Goal: Transaction & Acquisition: Purchase product/service

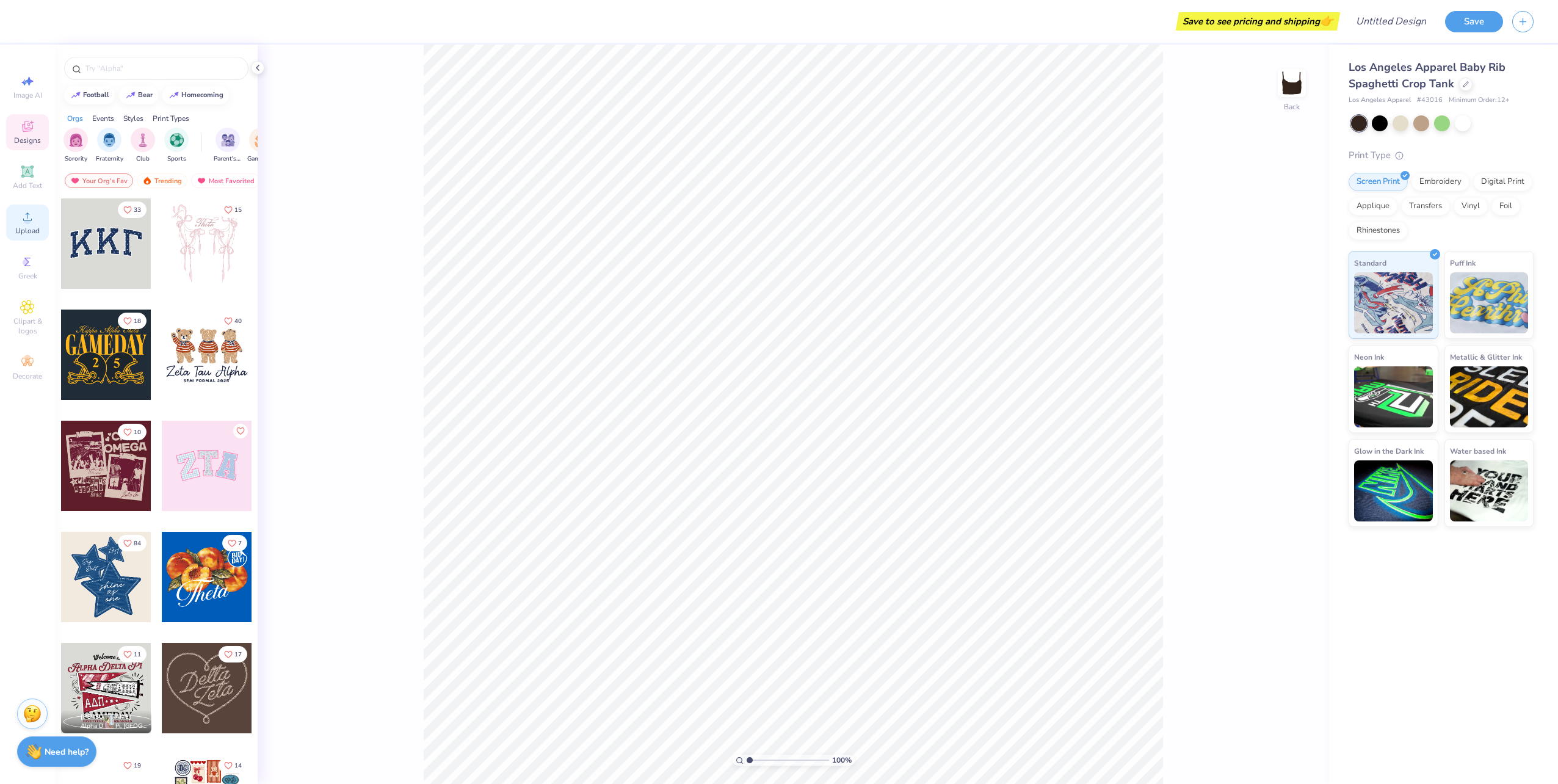
click at [25, 220] on circle at bounding box center [27, 220] width 7 height 7
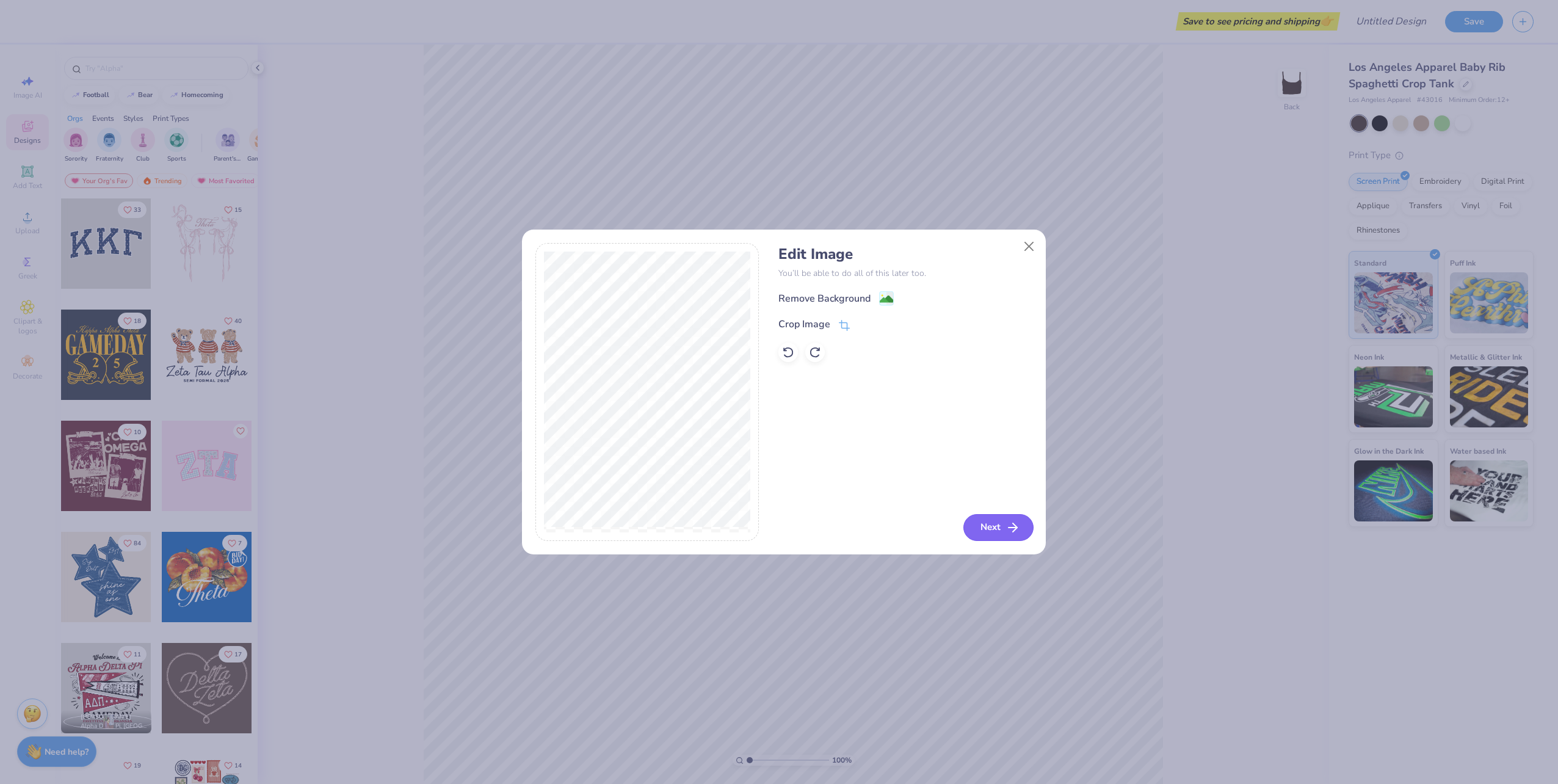
click at [991, 527] on button "Next" at bounding box center [998, 527] width 71 height 26
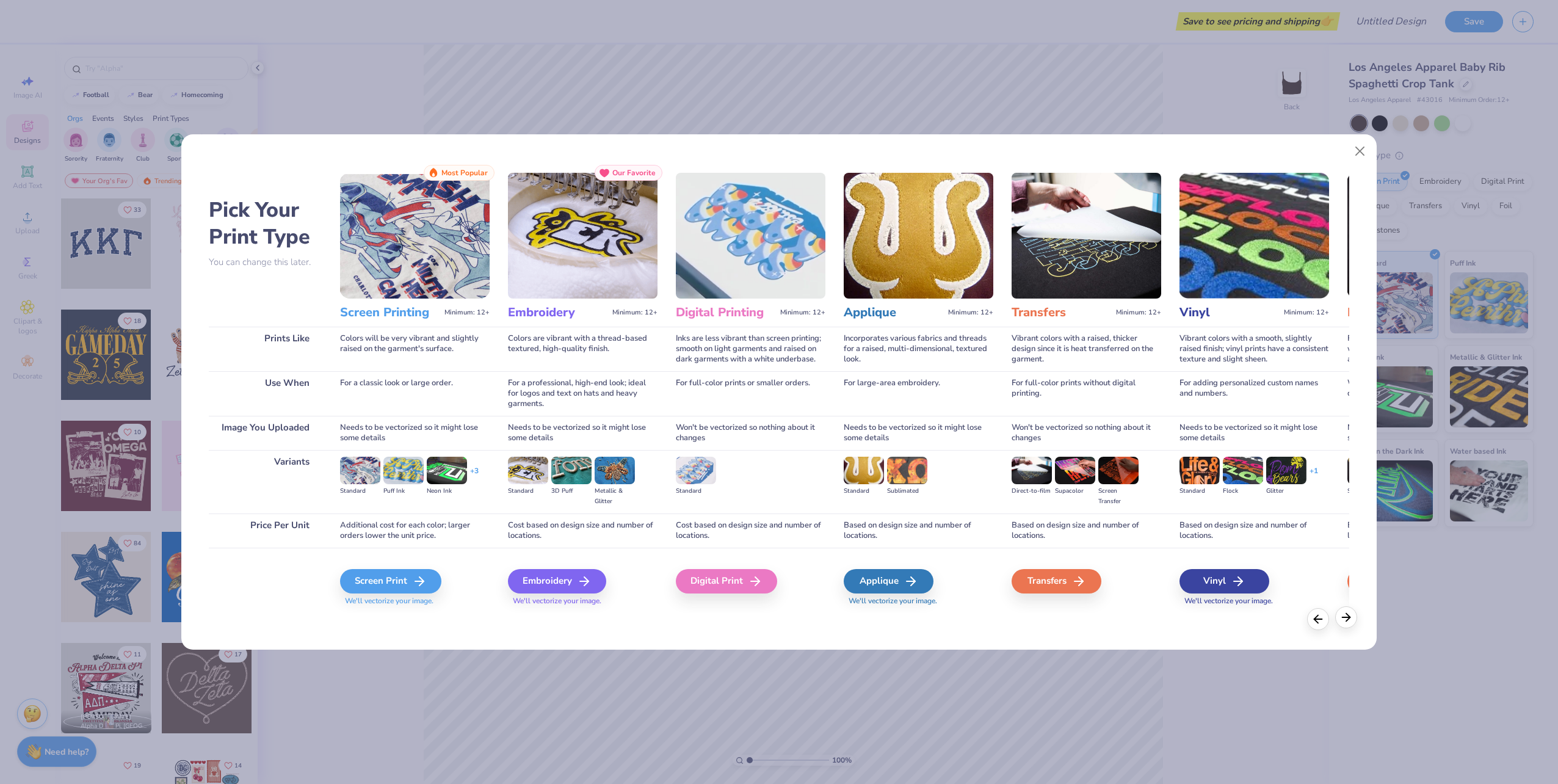
click at [1337, 621] on div at bounding box center [1346, 617] width 22 height 22
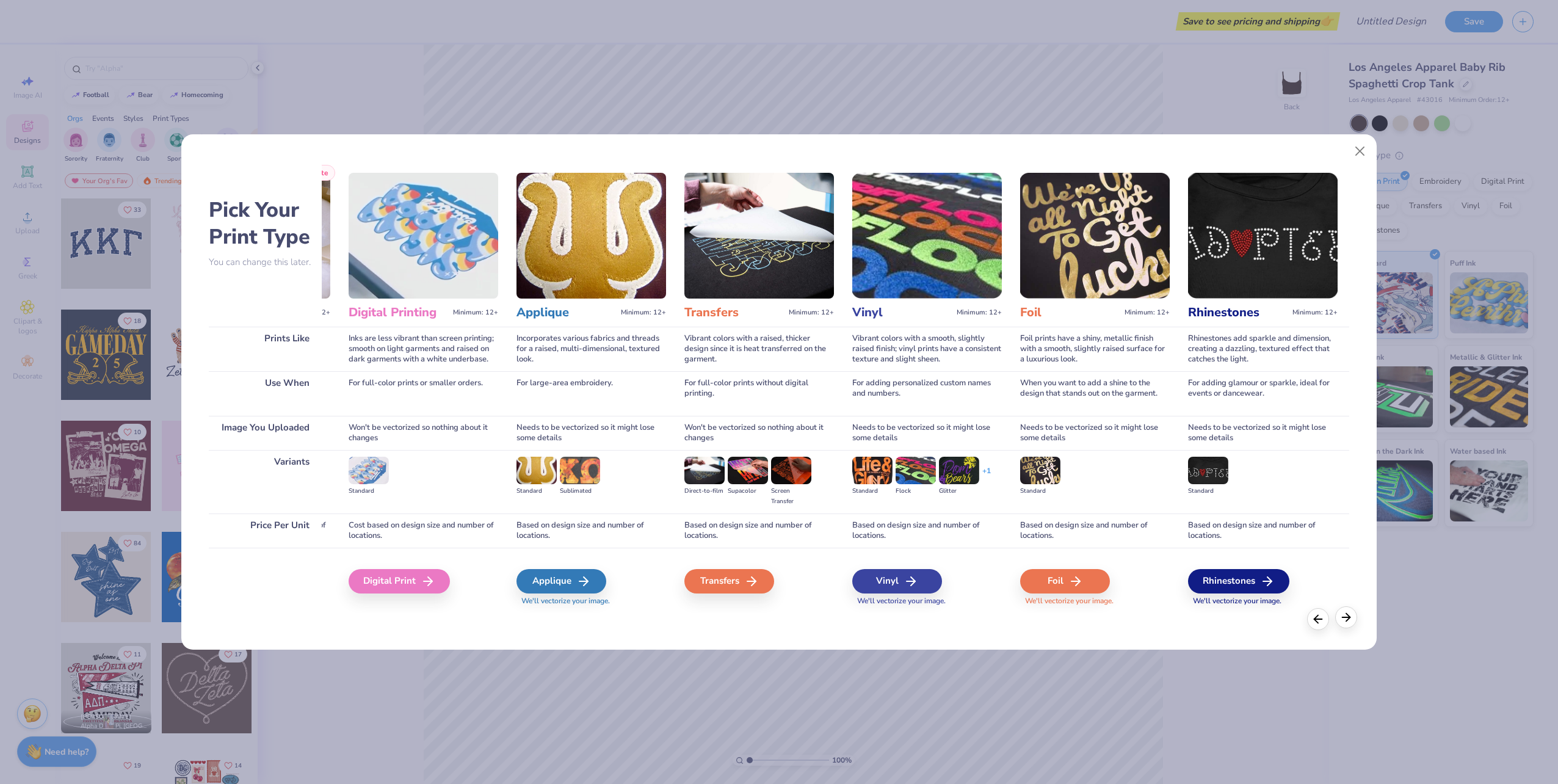
scroll to position [0, 334]
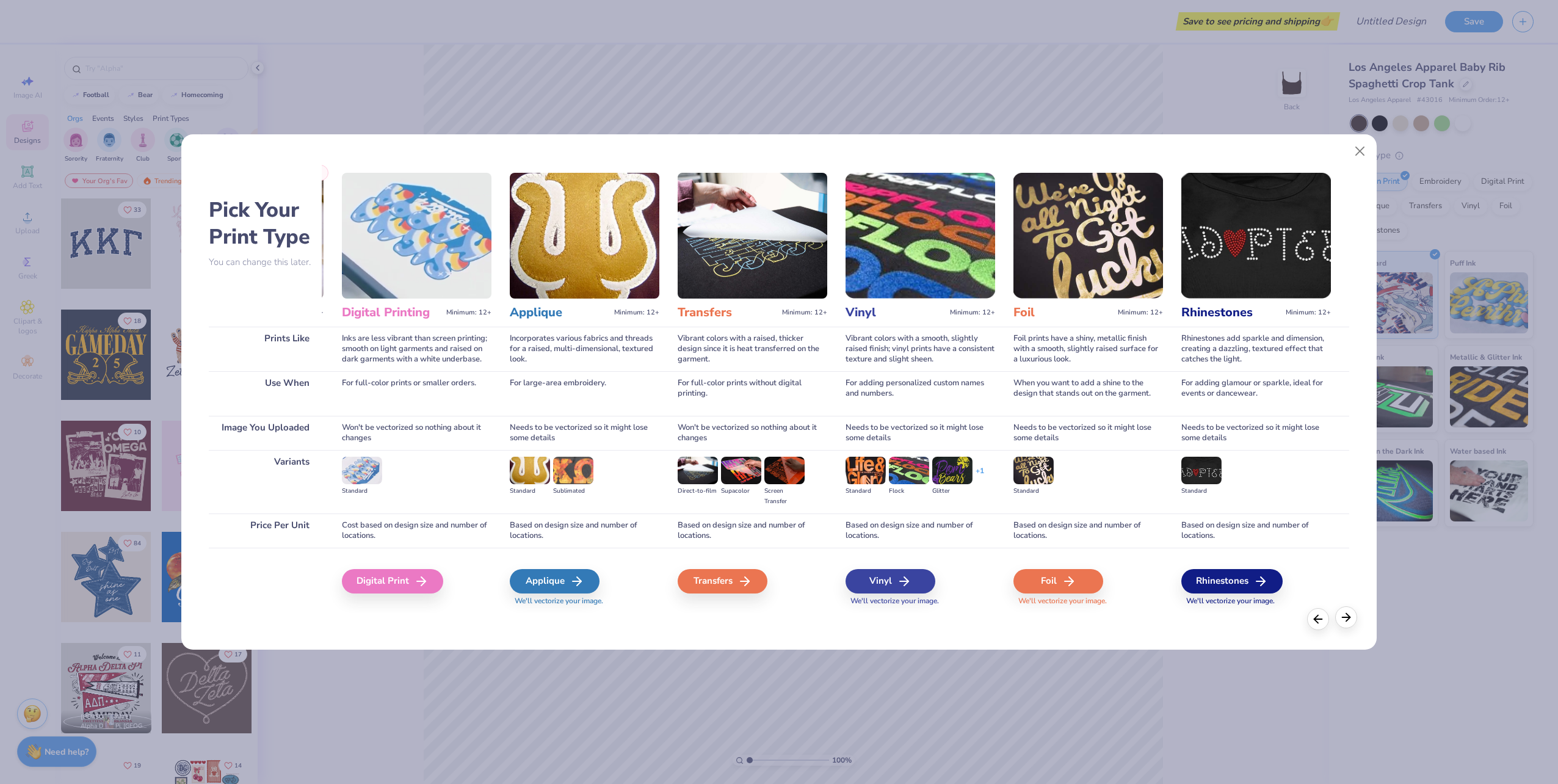
click at [1341, 622] on icon at bounding box center [1346, 617] width 14 height 14
click at [1322, 622] on icon at bounding box center [1318, 617] width 14 height 14
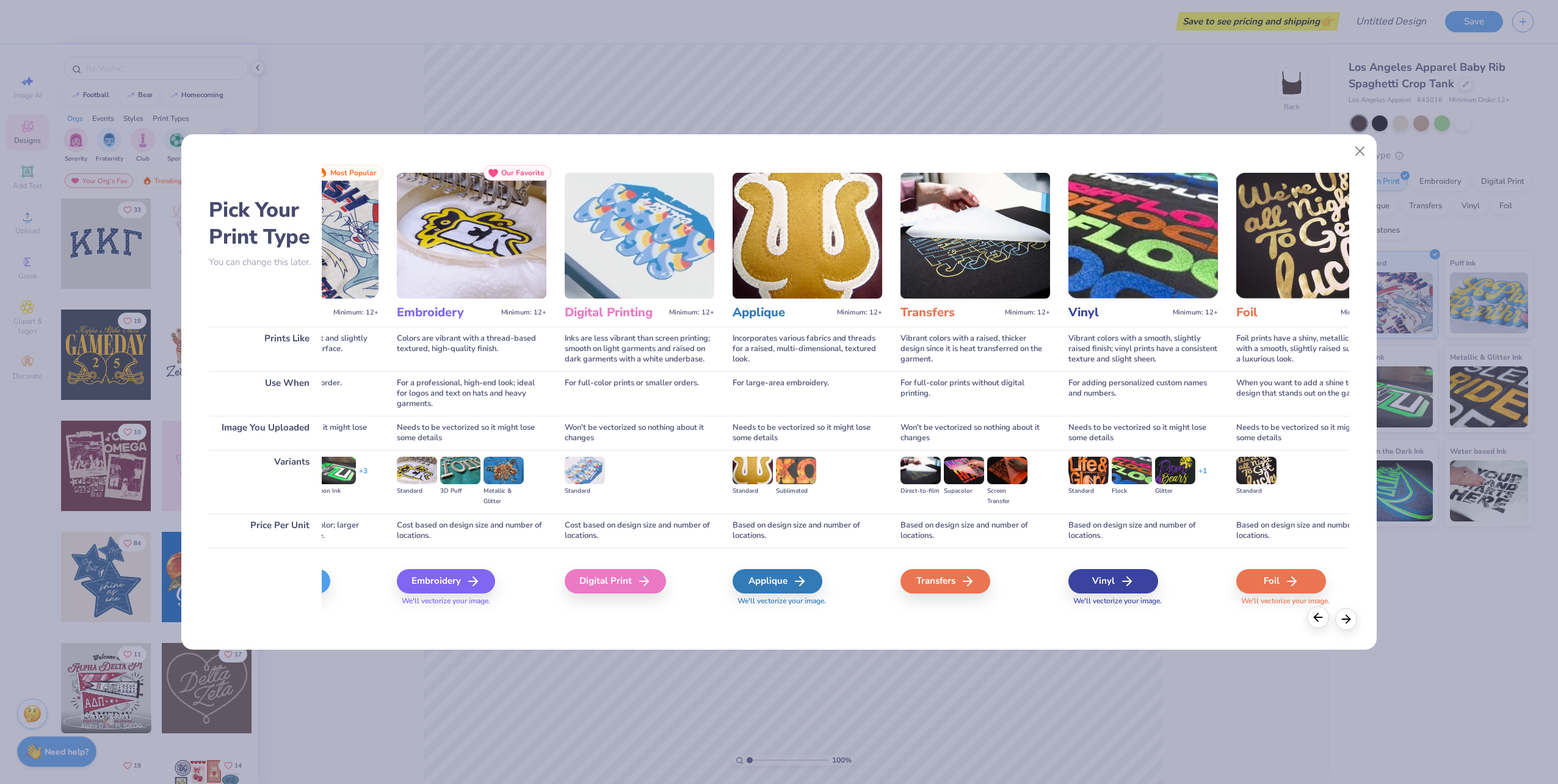
scroll to position [0, 0]
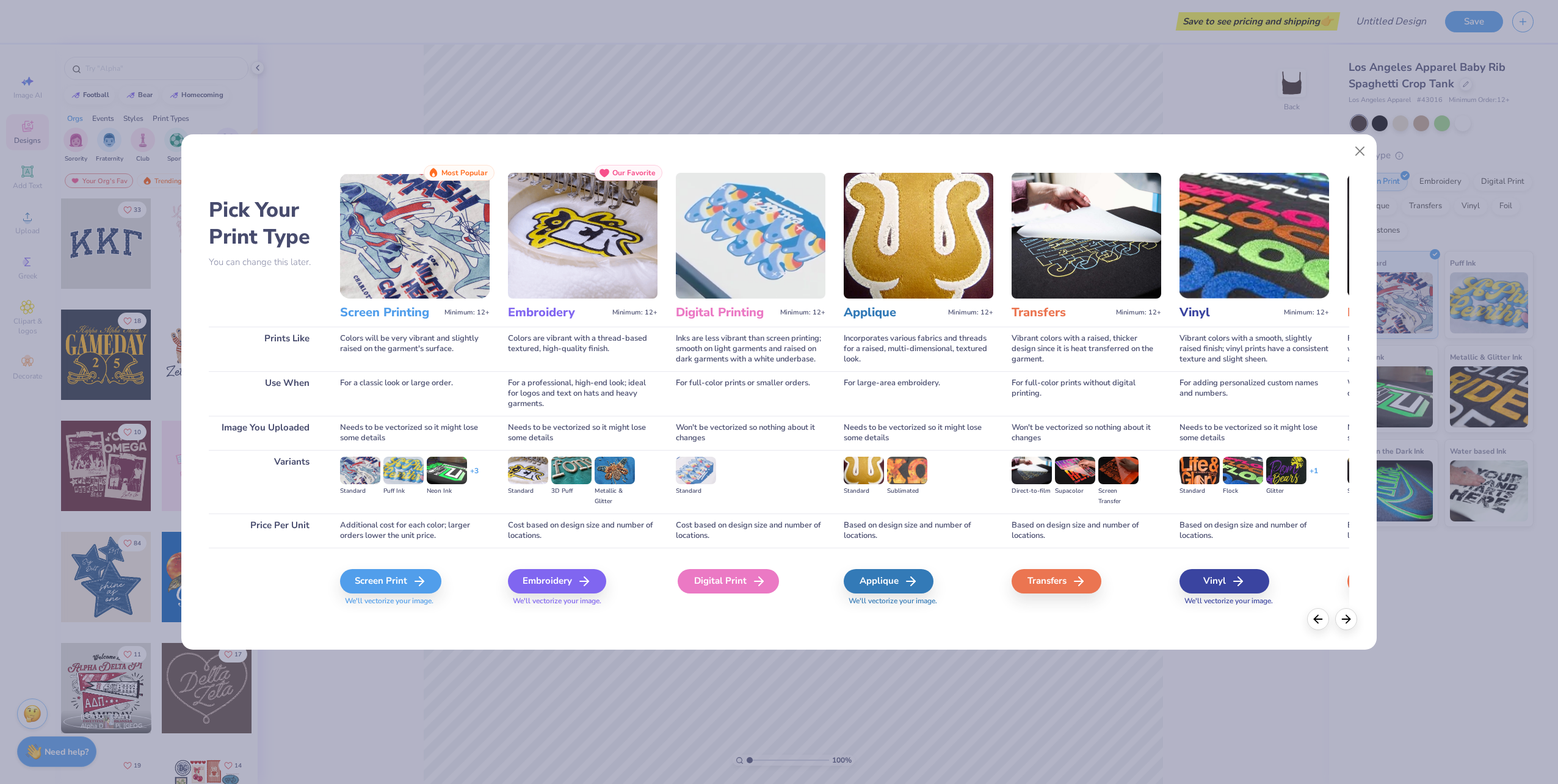
click at [748, 580] on div "Digital Print" at bounding box center [727, 581] width 101 height 25
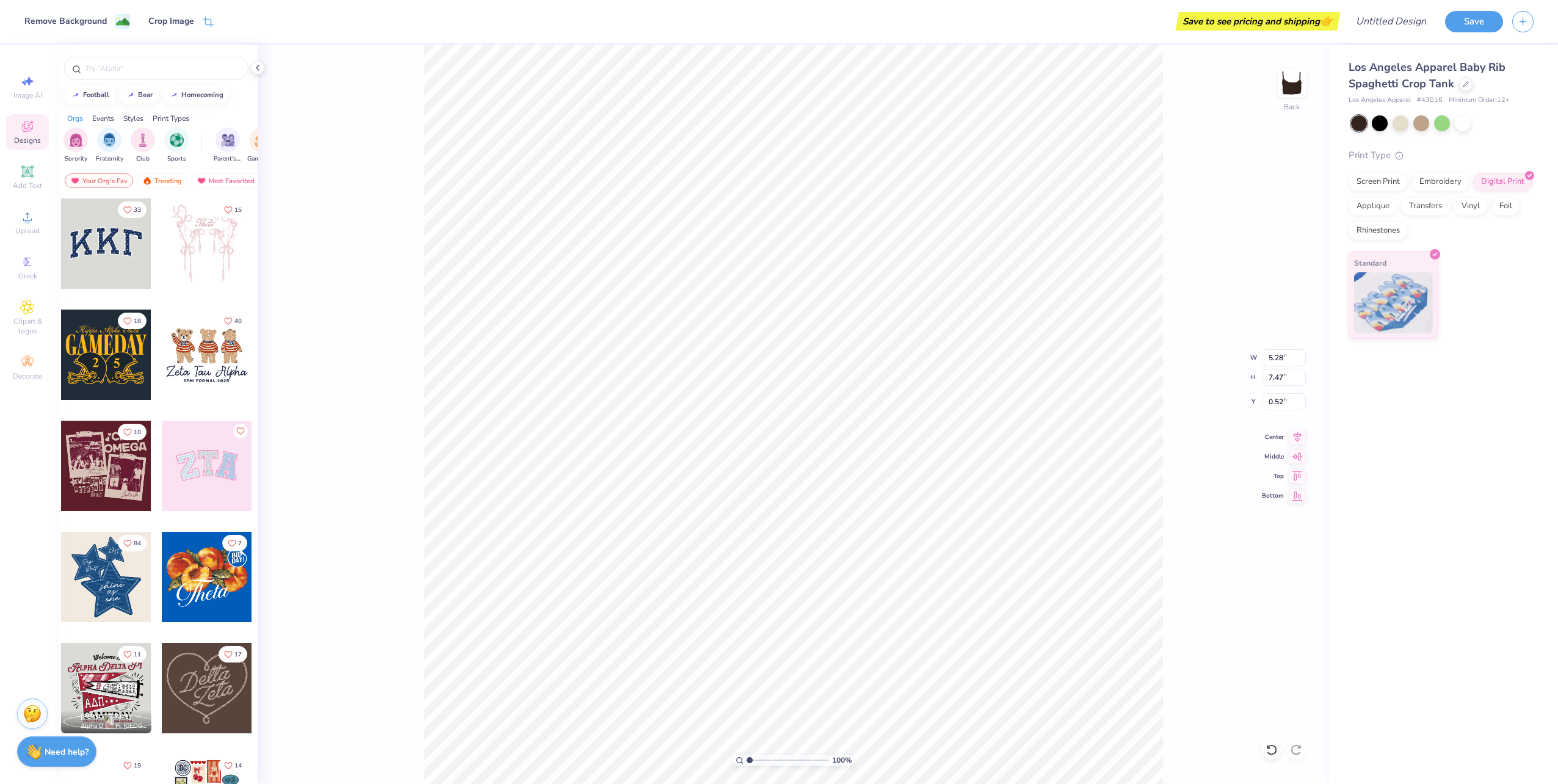
type input "0.50"
click at [1277, 20] on div "Save to see pricing and shipping 👉" at bounding box center [1258, 21] width 158 height 19
click at [1374, 180] on div "Screen Print" at bounding box center [1378, 180] width 59 height 19
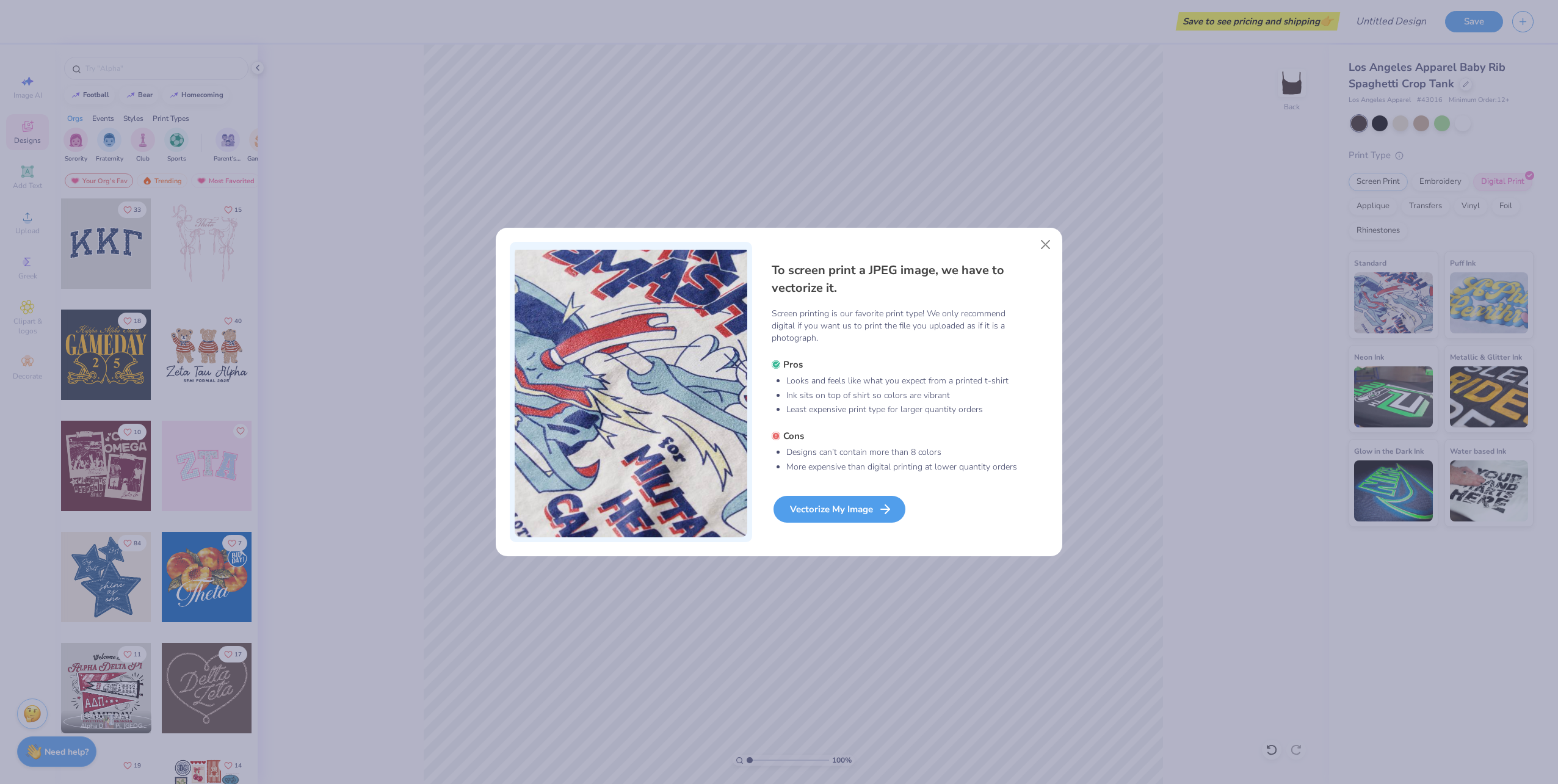
click at [860, 507] on div "Vectorize My Image" at bounding box center [839, 508] width 132 height 26
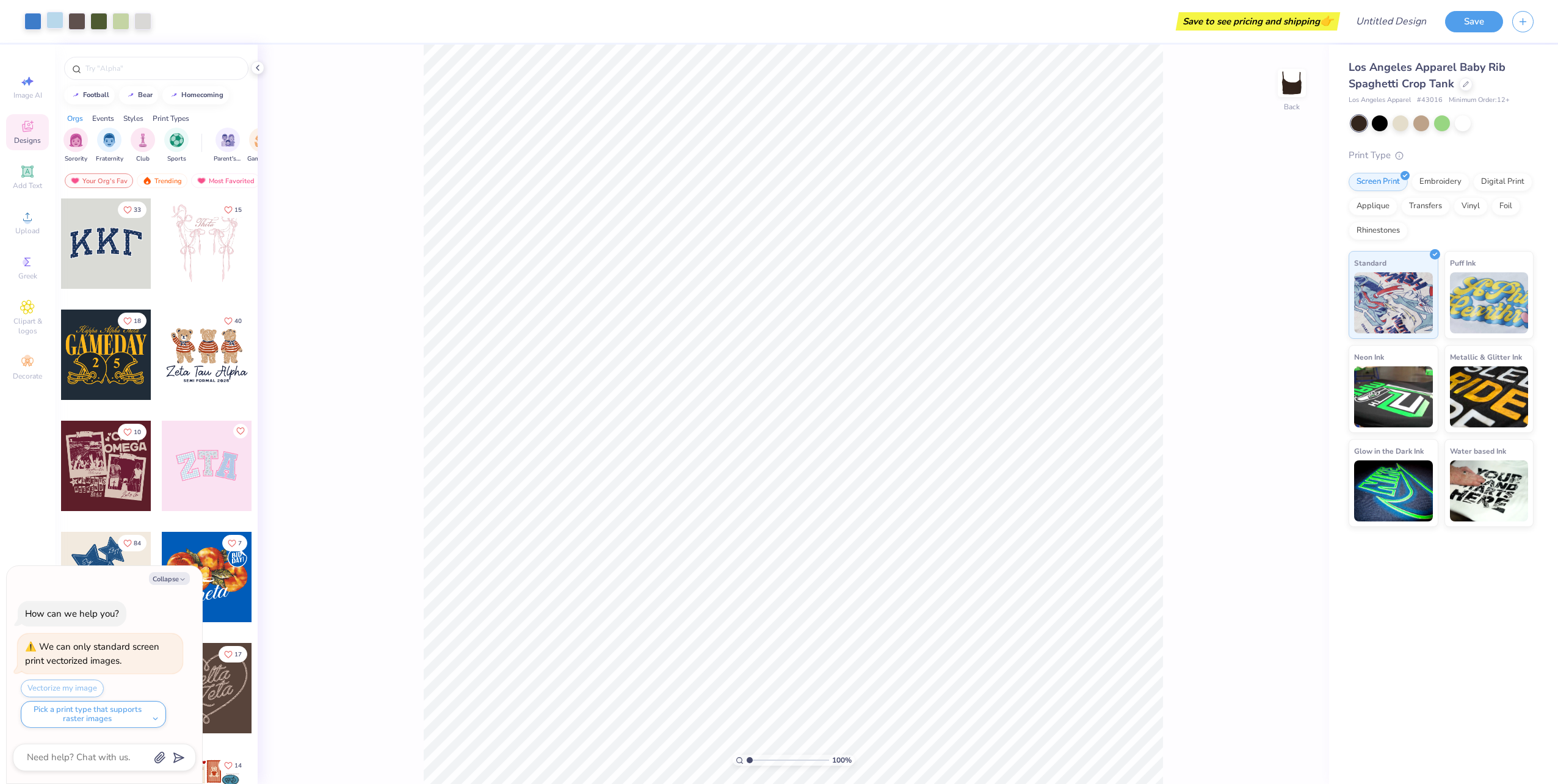
click at [52, 22] on div at bounding box center [54, 20] width 17 height 17
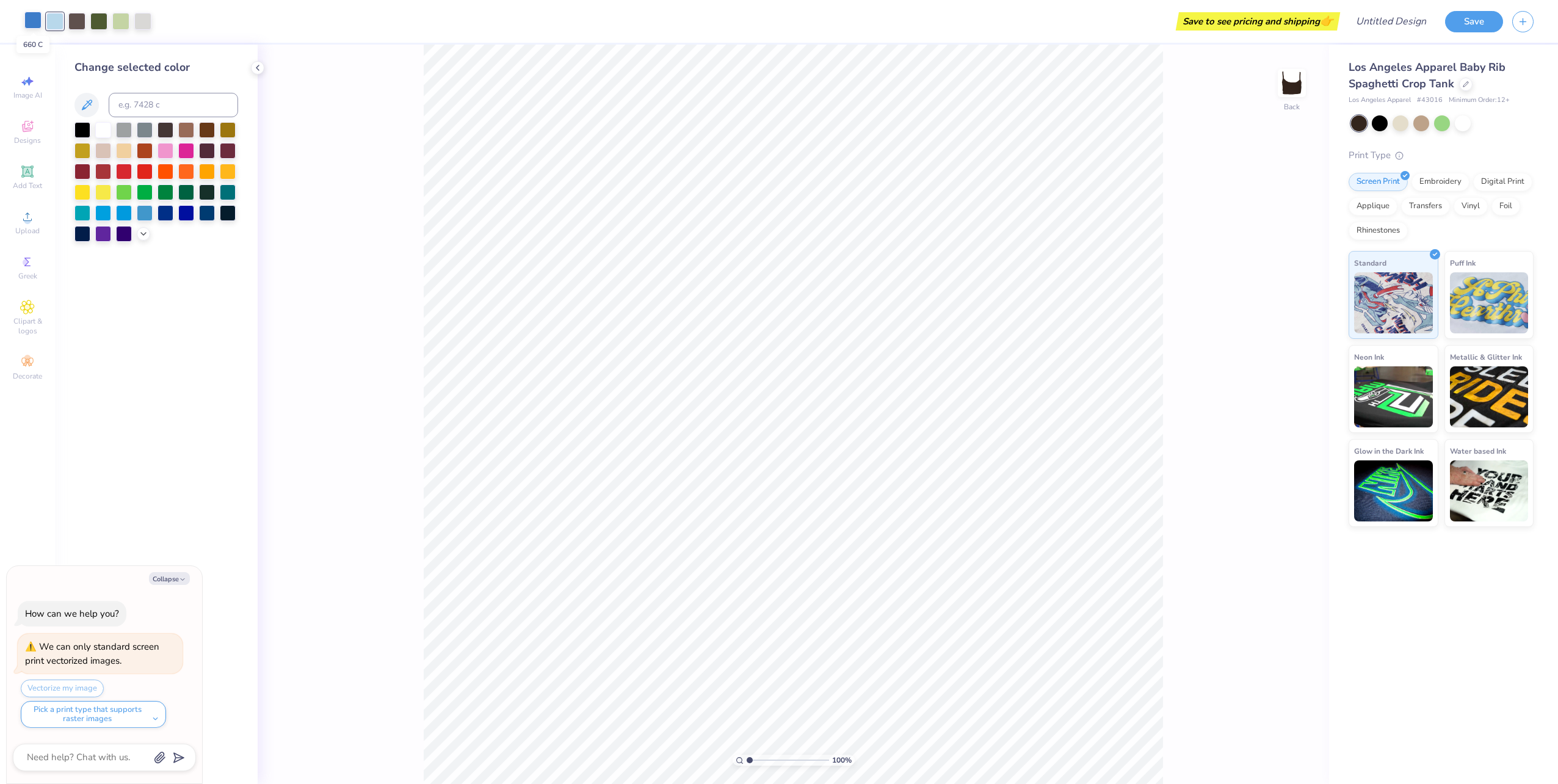
click at [25, 19] on div at bounding box center [32, 20] width 17 height 17
click at [47, 19] on div at bounding box center [54, 20] width 17 height 17
click at [1398, 122] on div at bounding box center [1401, 122] width 16 height 16
click at [1381, 125] on div at bounding box center [1379, 122] width 16 height 16
click at [1420, 121] on div at bounding box center [1422, 122] width 16 height 16
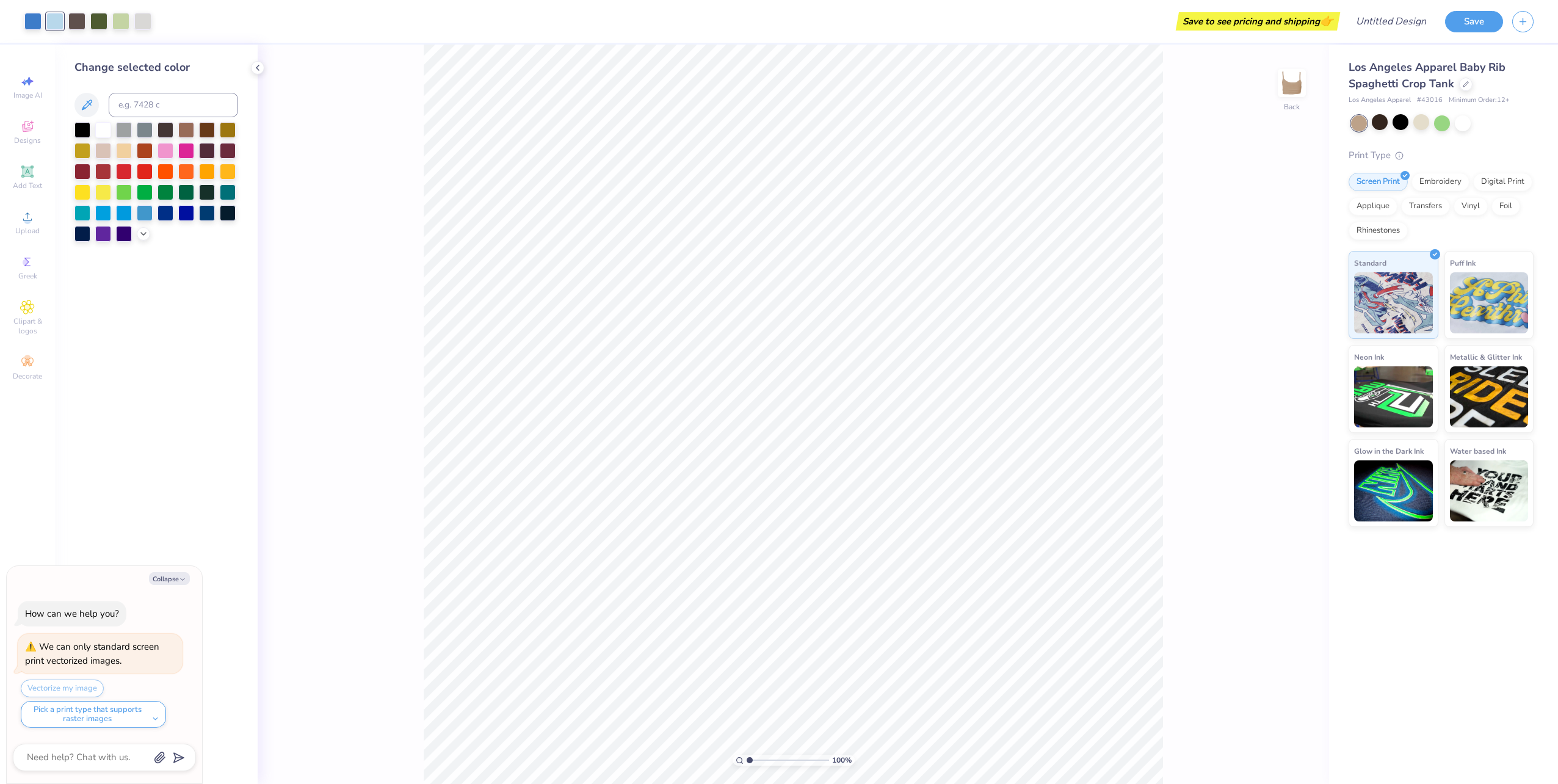
click at [1432, 121] on div at bounding box center [1442, 124] width 183 height 16
click at [1452, 123] on div at bounding box center [1442, 124] width 183 height 16
click at [1461, 124] on div at bounding box center [1463, 122] width 16 height 16
click at [1443, 124] on div at bounding box center [1442, 122] width 16 height 16
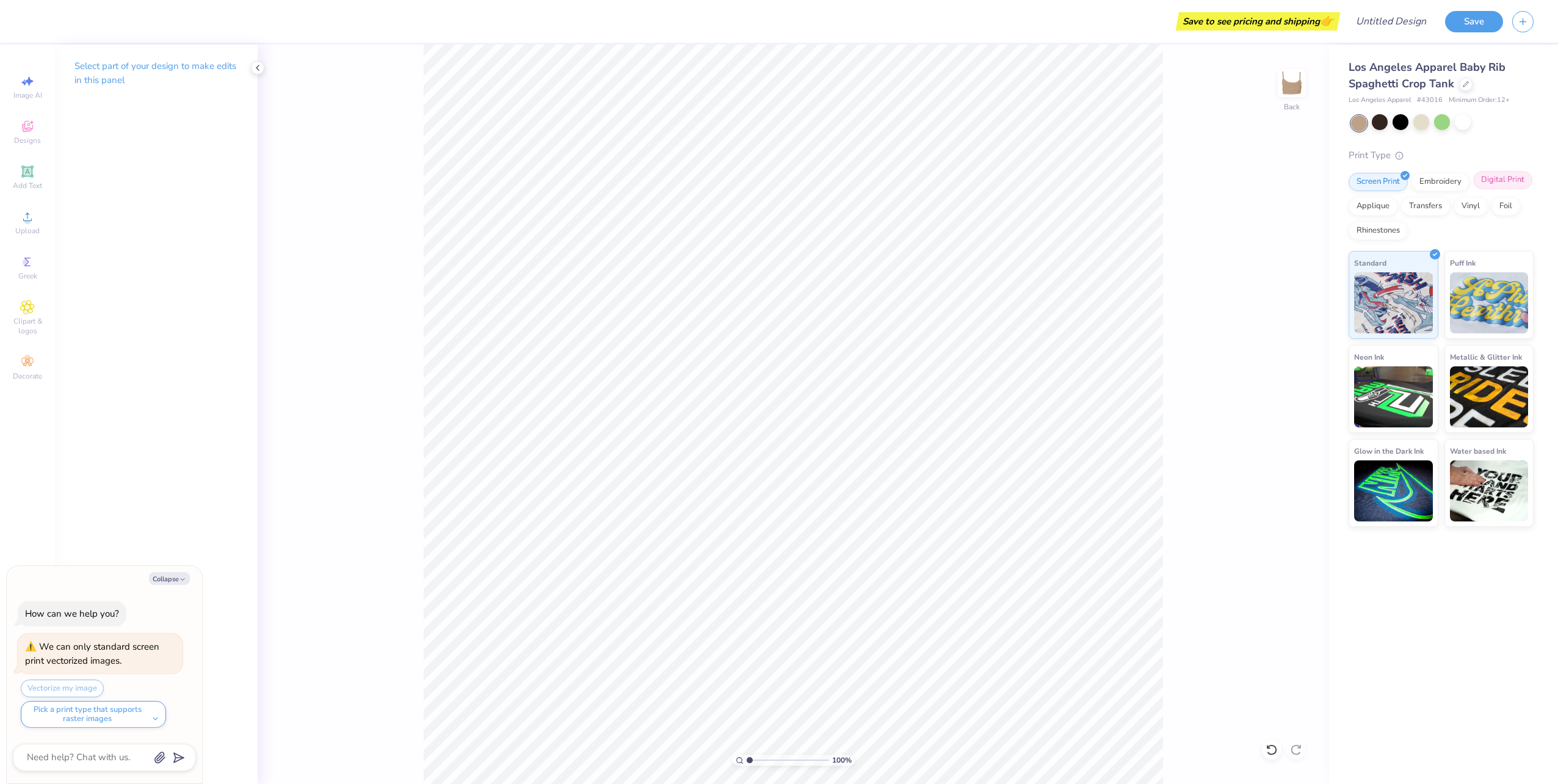
click at [1483, 183] on div "Digital Print" at bounding box center [1503, 180] width 59 height 19
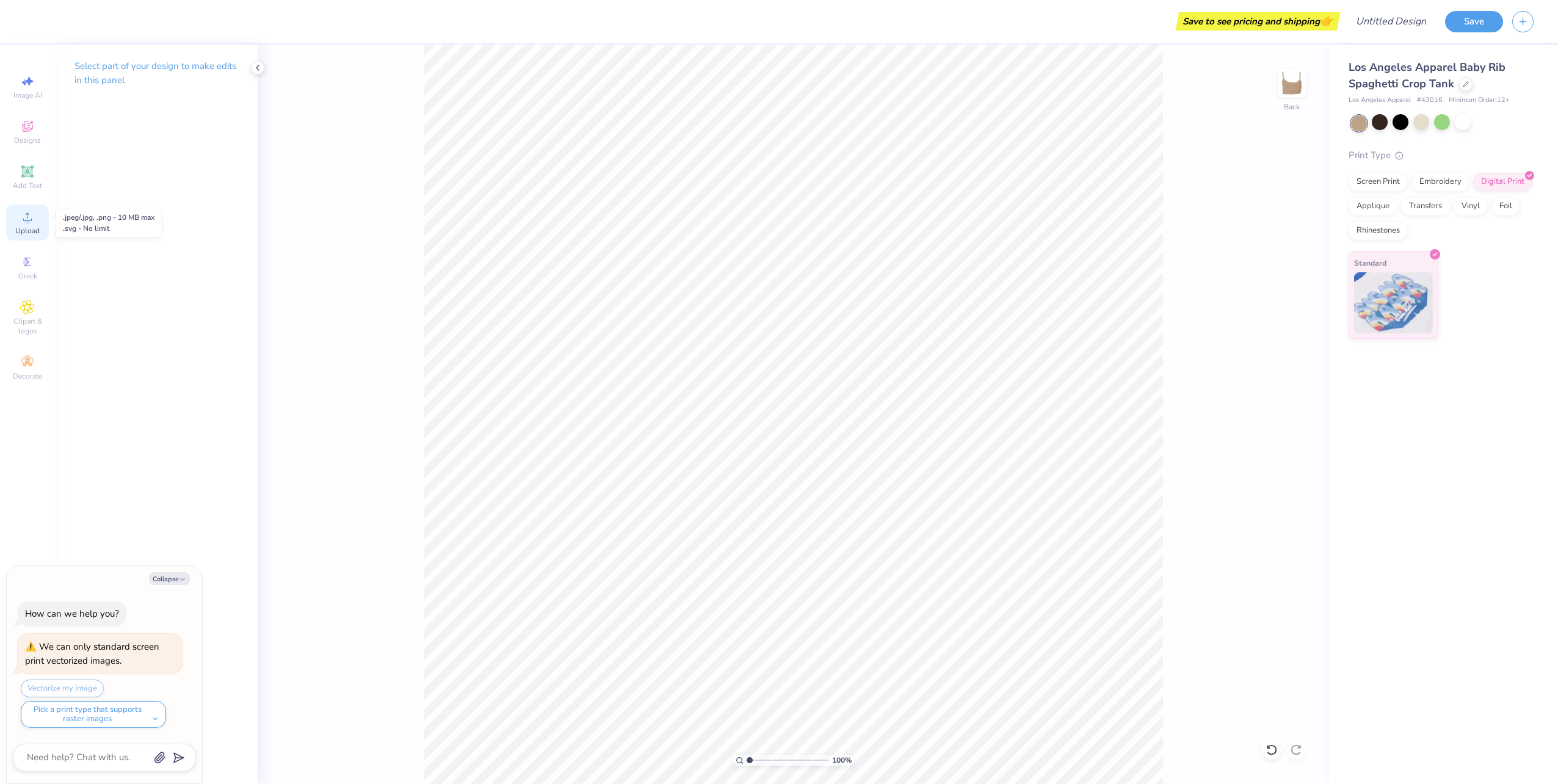
click at [28, 222] on circle at bounding box center [27, 220] width 7 height 7
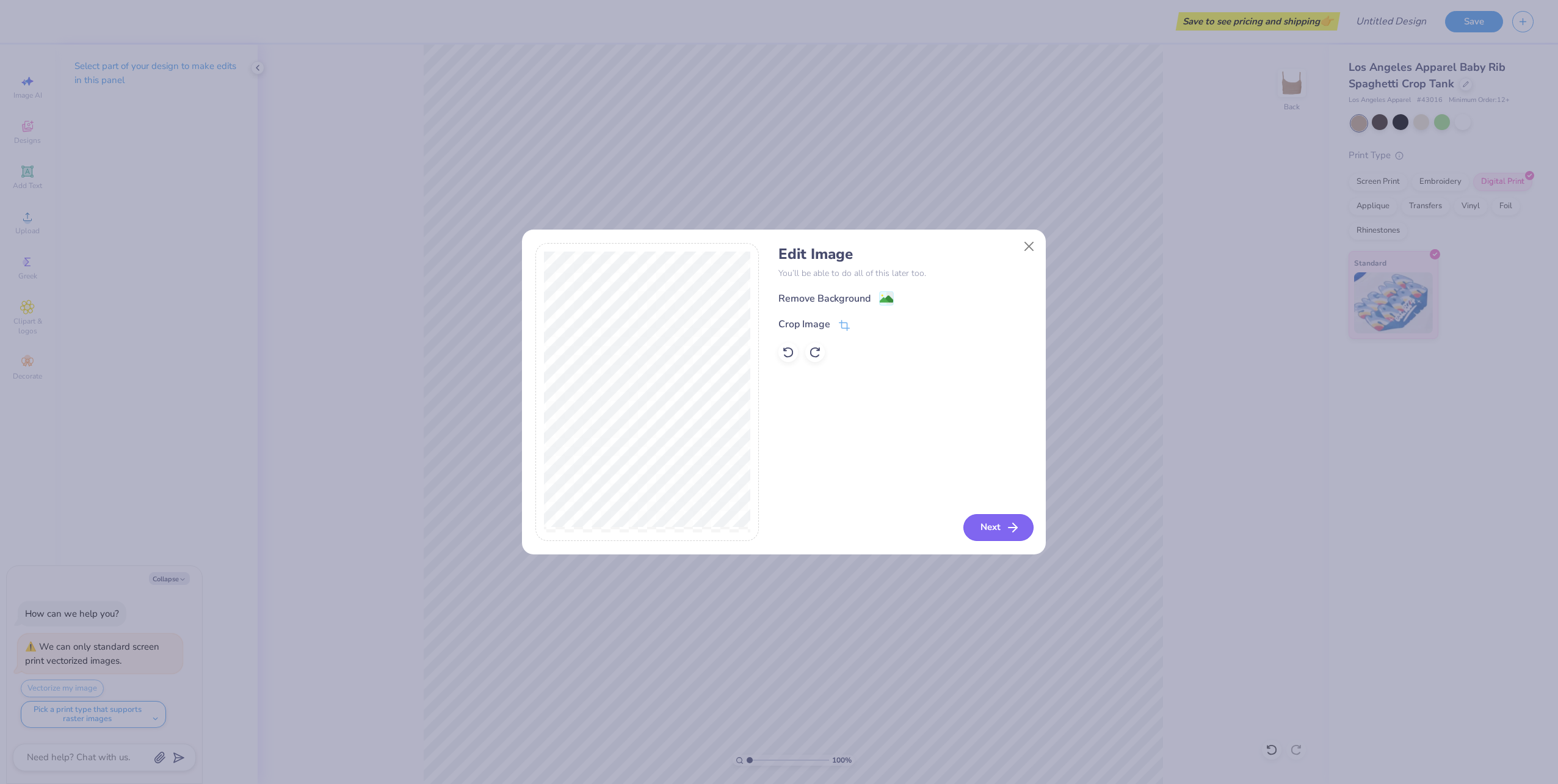
click at [1005, 527] on button "Next" at bounding box center [998, 527] width 71 height 26
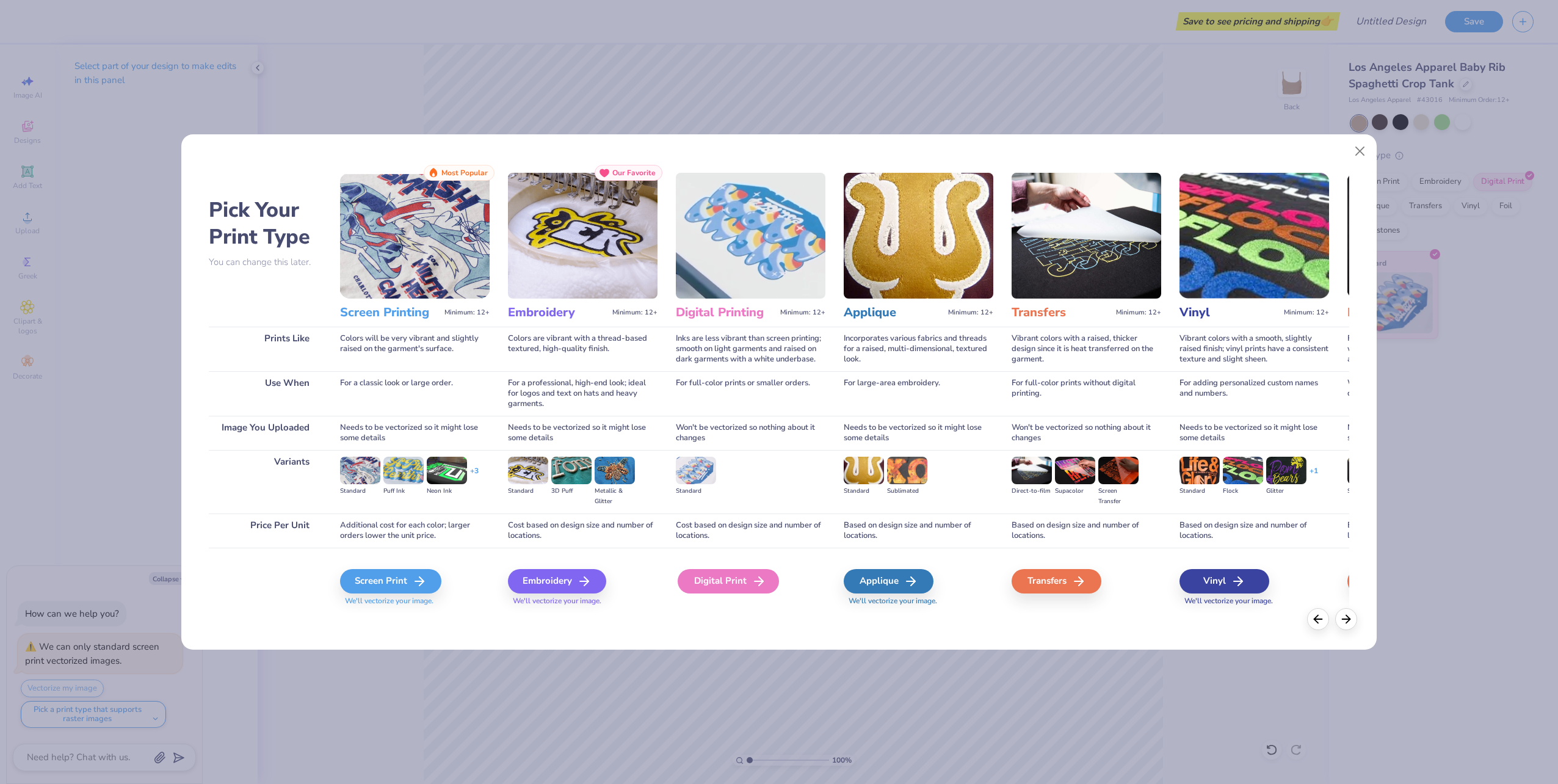
click at [752, 577] on icon at bounding box center [759, 581] width 15 height 15
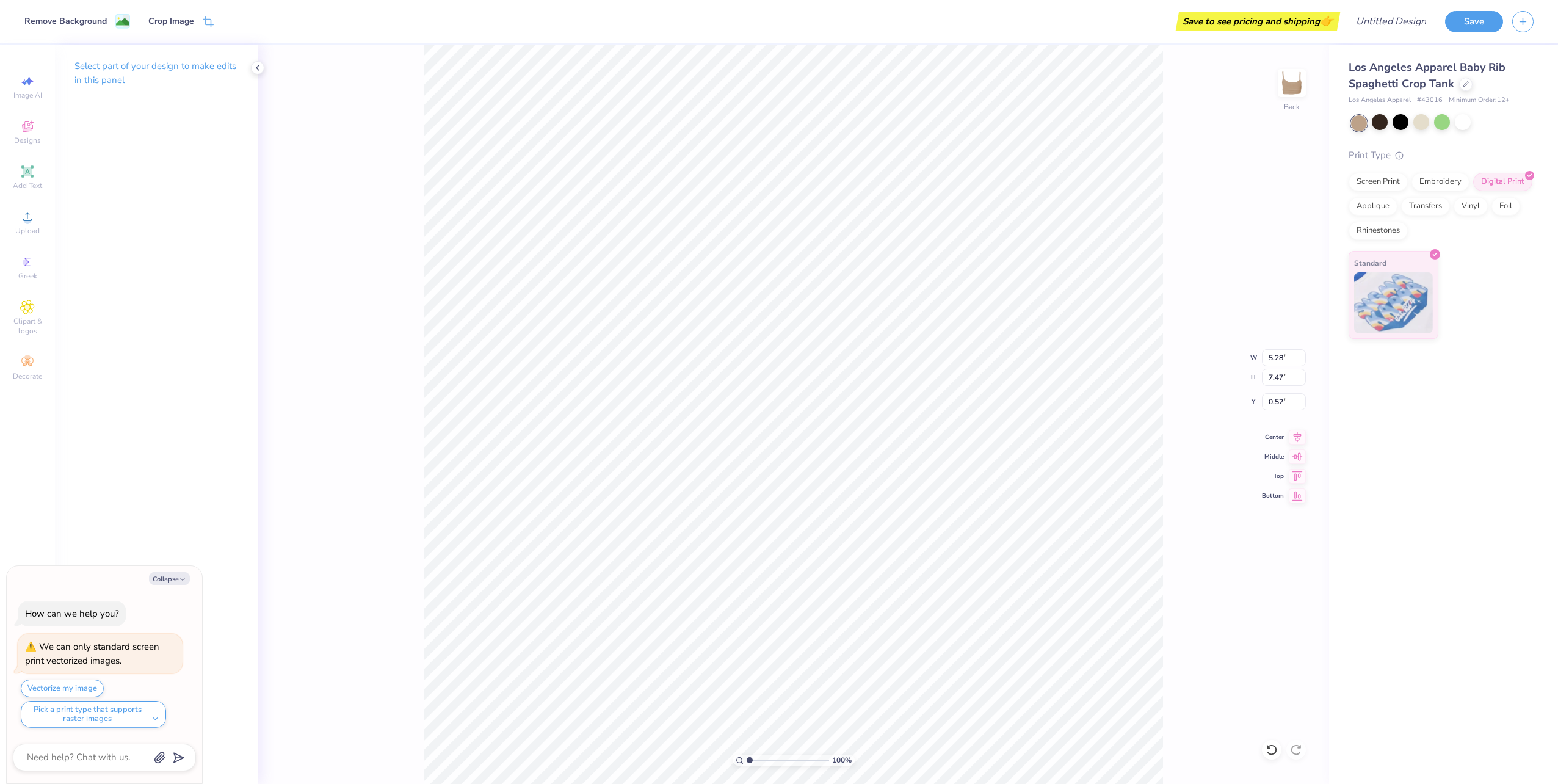
type textarea "x"
type input "3.51"
type input "4.96"
type input "3.03"
type textarea "x"
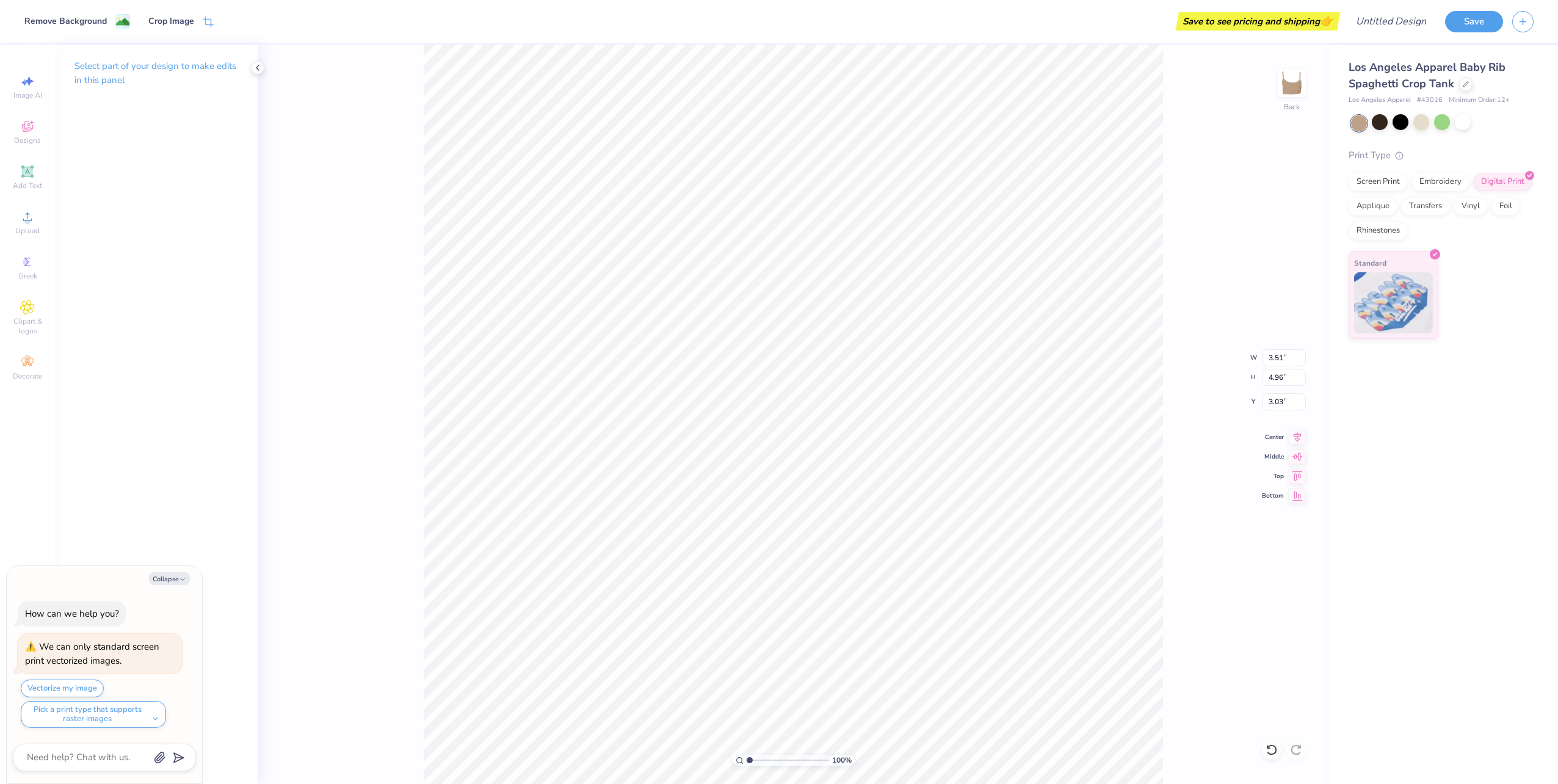
type input "3.00"
type textarea "x"
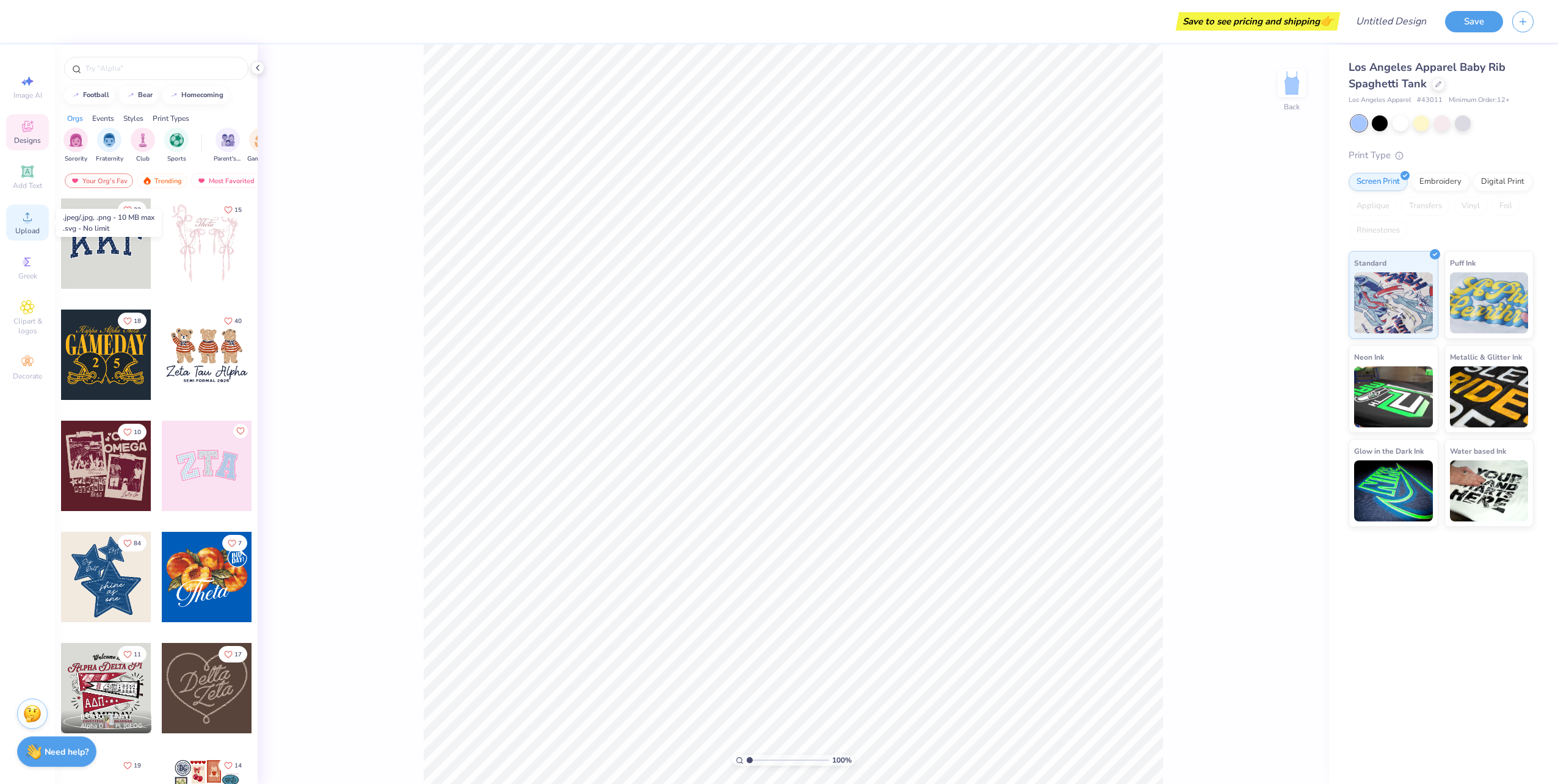
click at [31, 222] on icon at bounding box center [27, 216] width 15 height 15
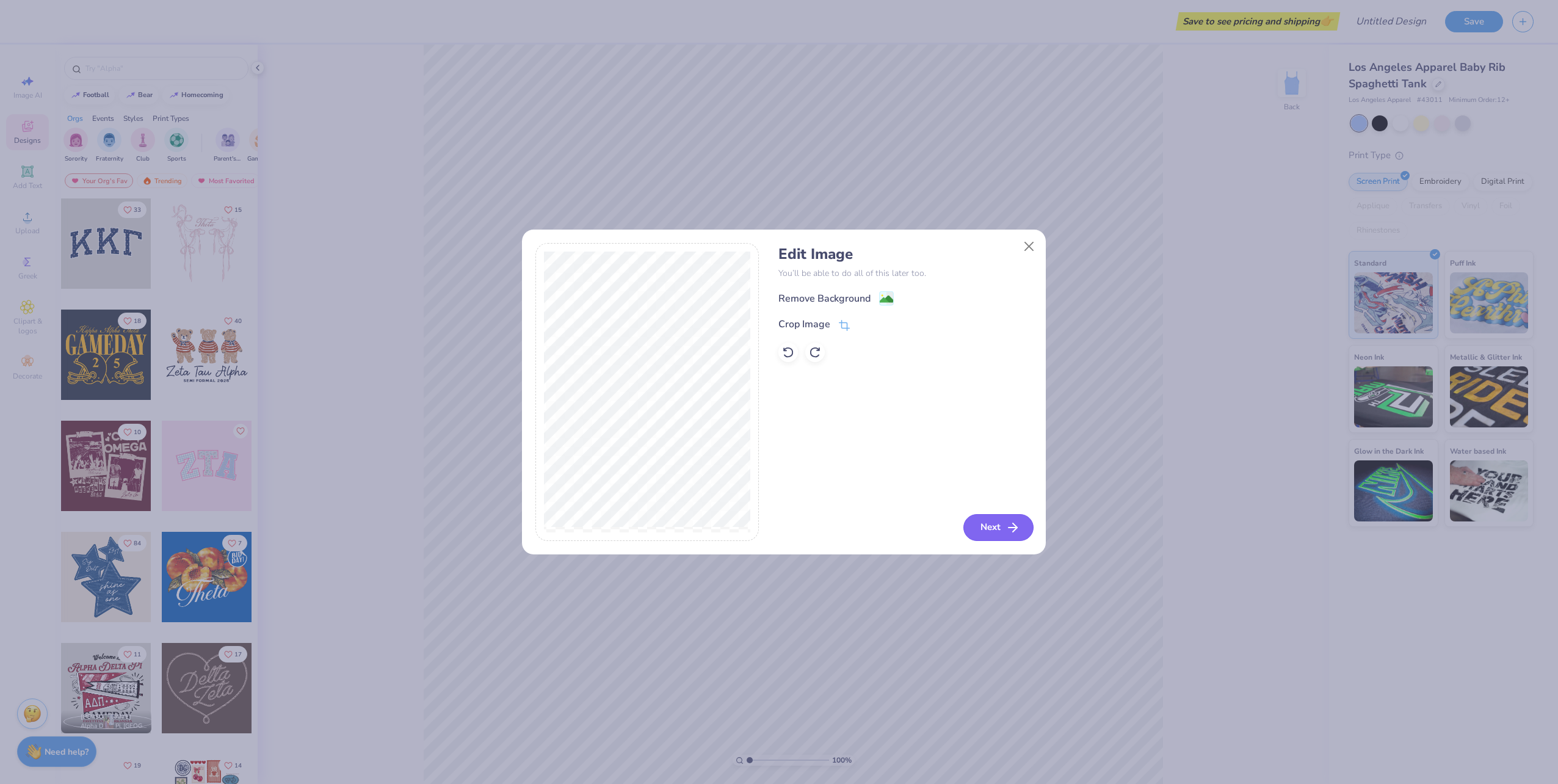
click at [997, 522] on button "Next" at bounding box center [998, 527] width 71 height 26
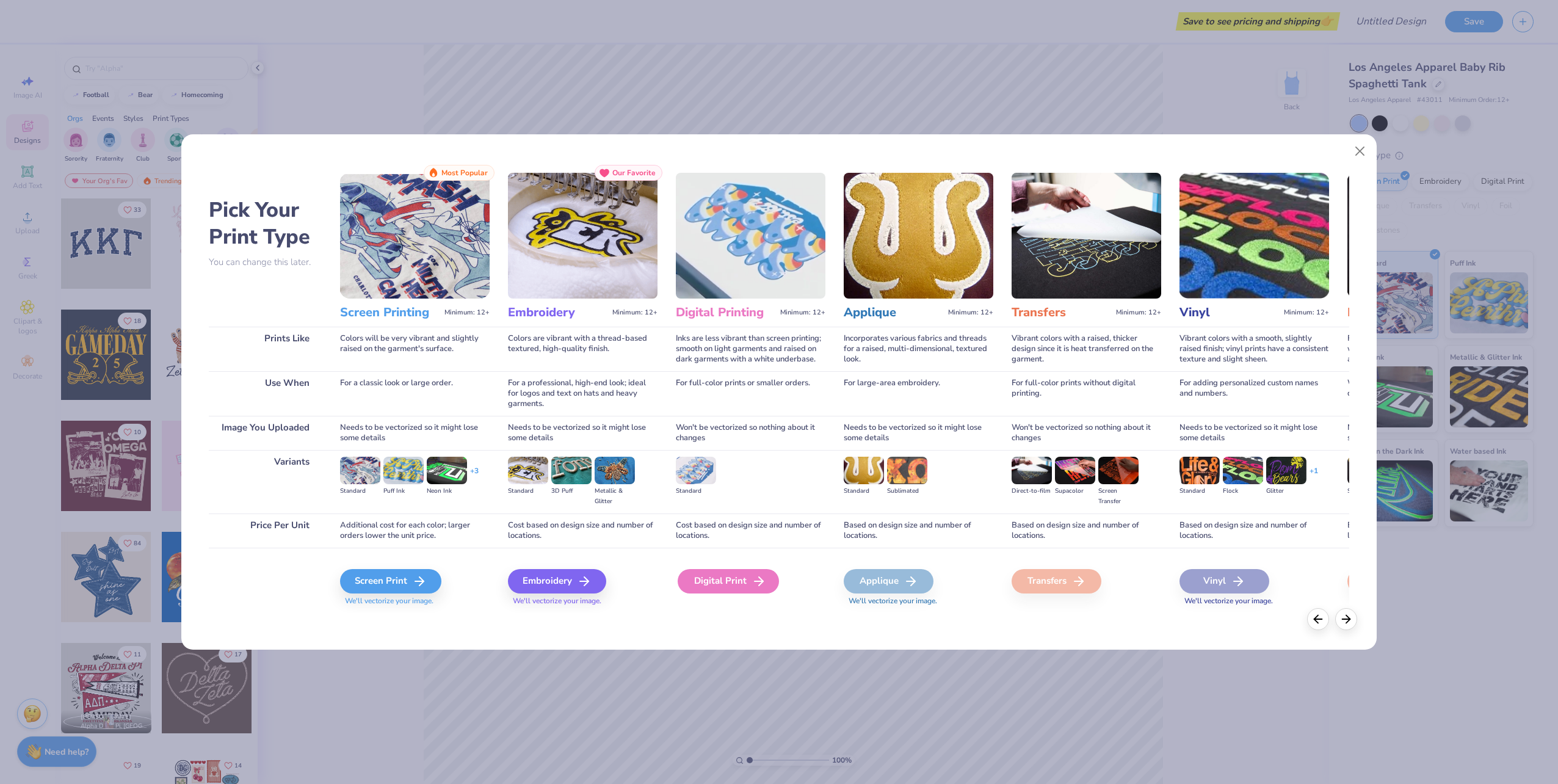
click at [723, 579] on div "Digital Print" at bounding box center [727, 581] width 101 height 25
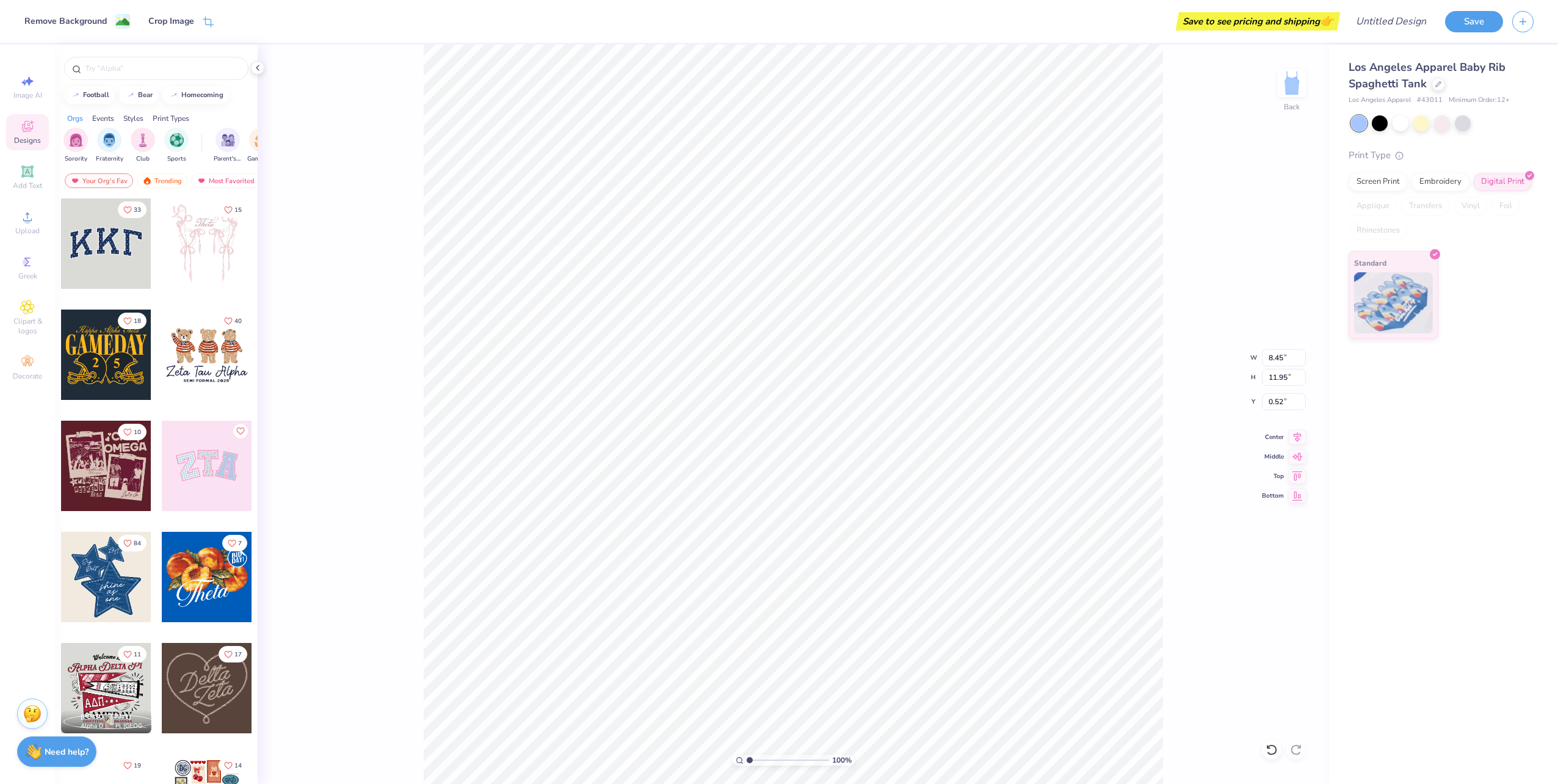
type input "7.00"
type input "9.90"
type input "1.79"
type input "5.66"
type input "8.01"
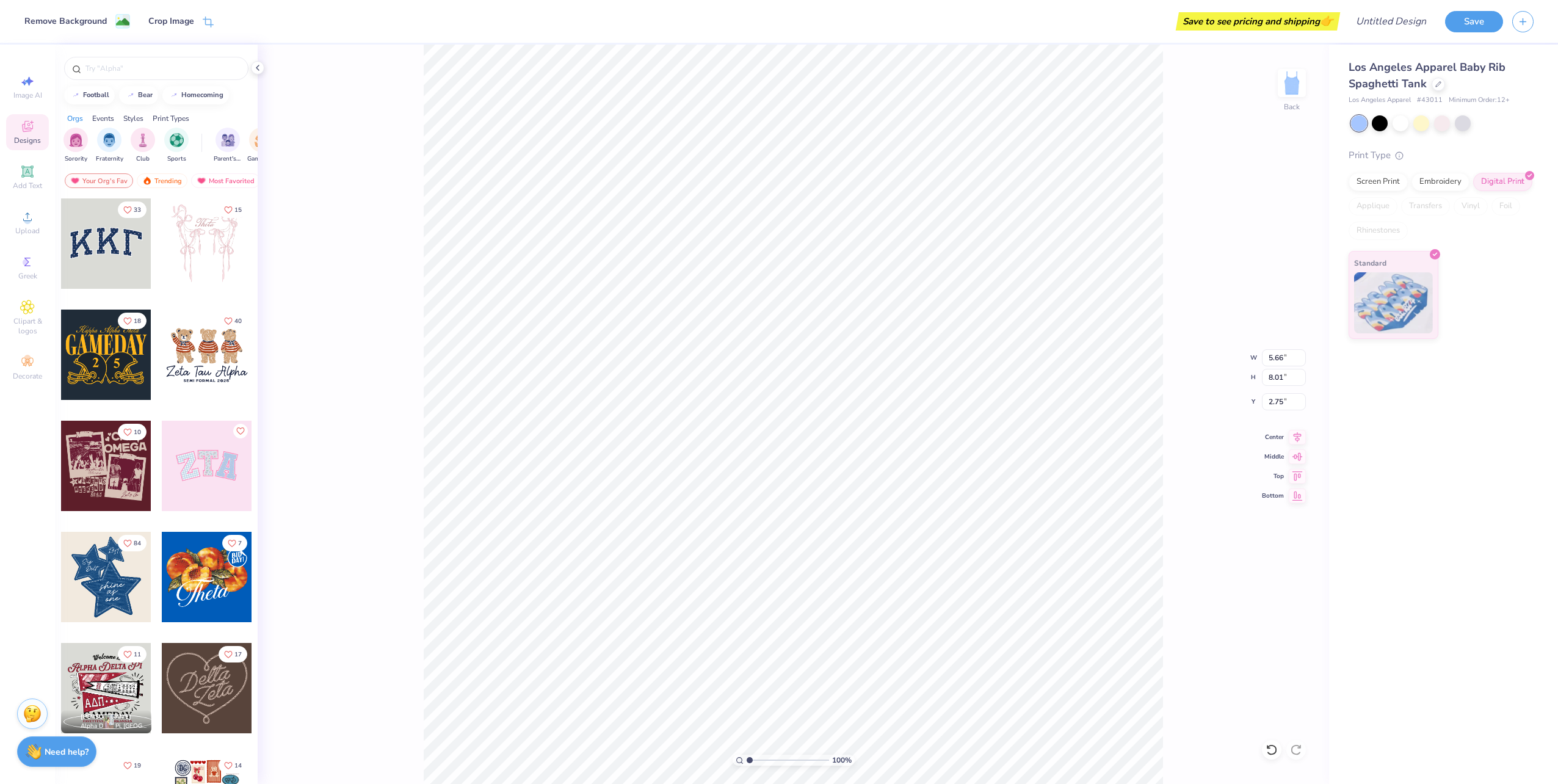
type input "2.88"
click at [1396, 186] on div "Screen Print" at bounding box center [1378, 180] width 59 height 19
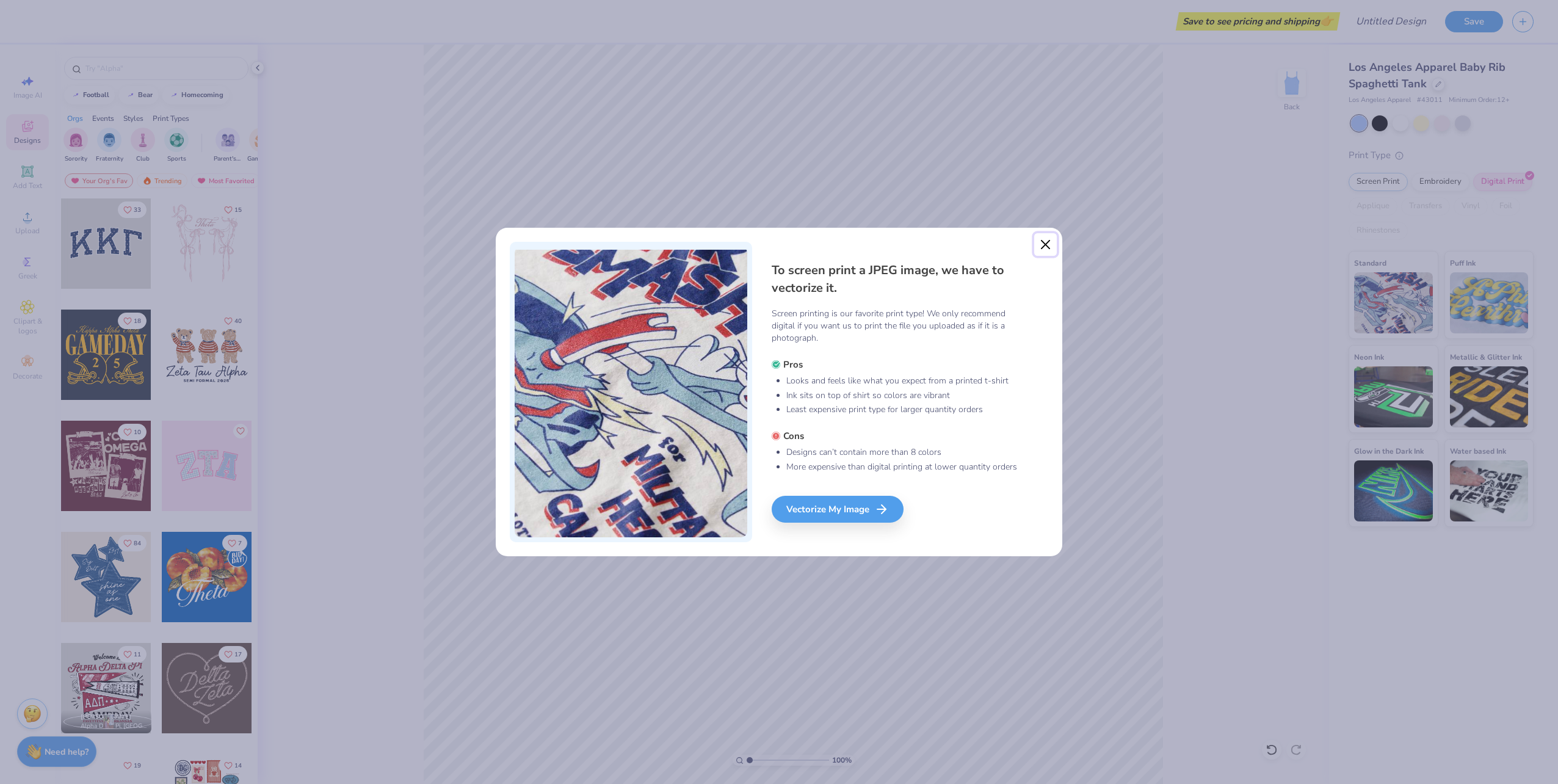
click at [1043, 246] on button "Close" at bounding box center [1047, 245] width 24 height 24
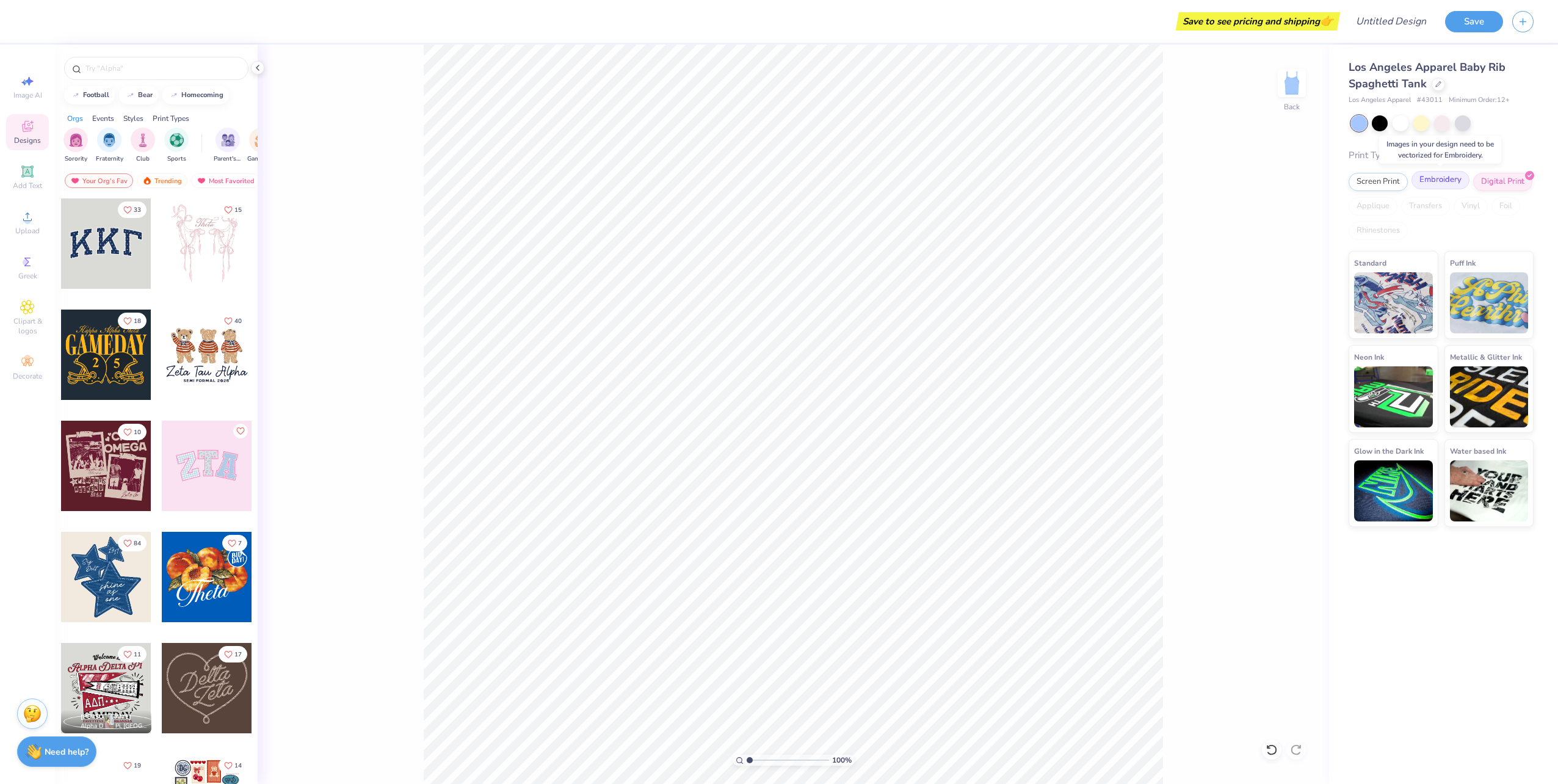
click at [1453, 182] on div "Embroidery" at bounding box center [1440, 180] width 58 height 19
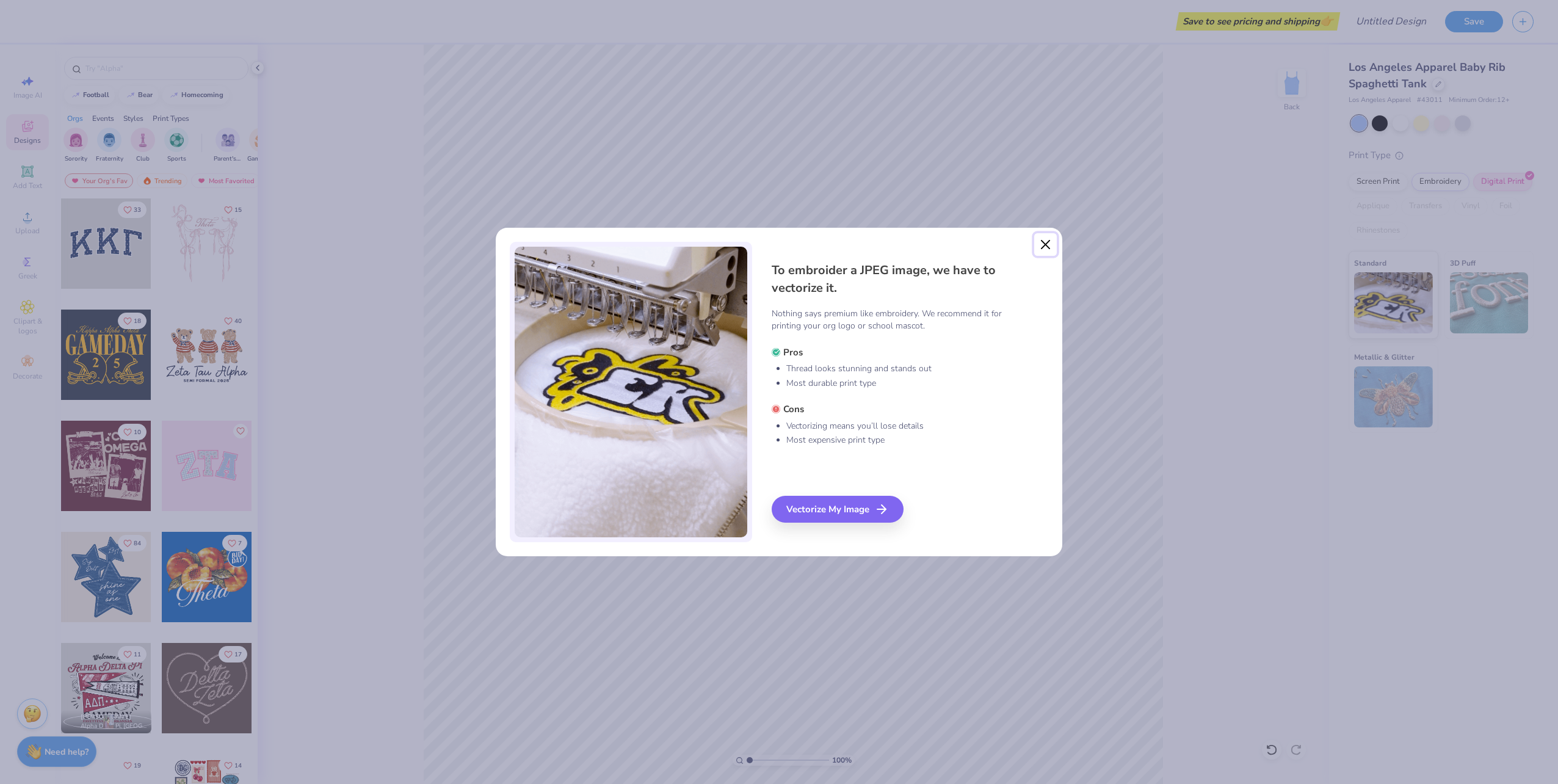
click at [1048, 246] on button "Close" at bounding box center [1047, 245] width 24 height 24
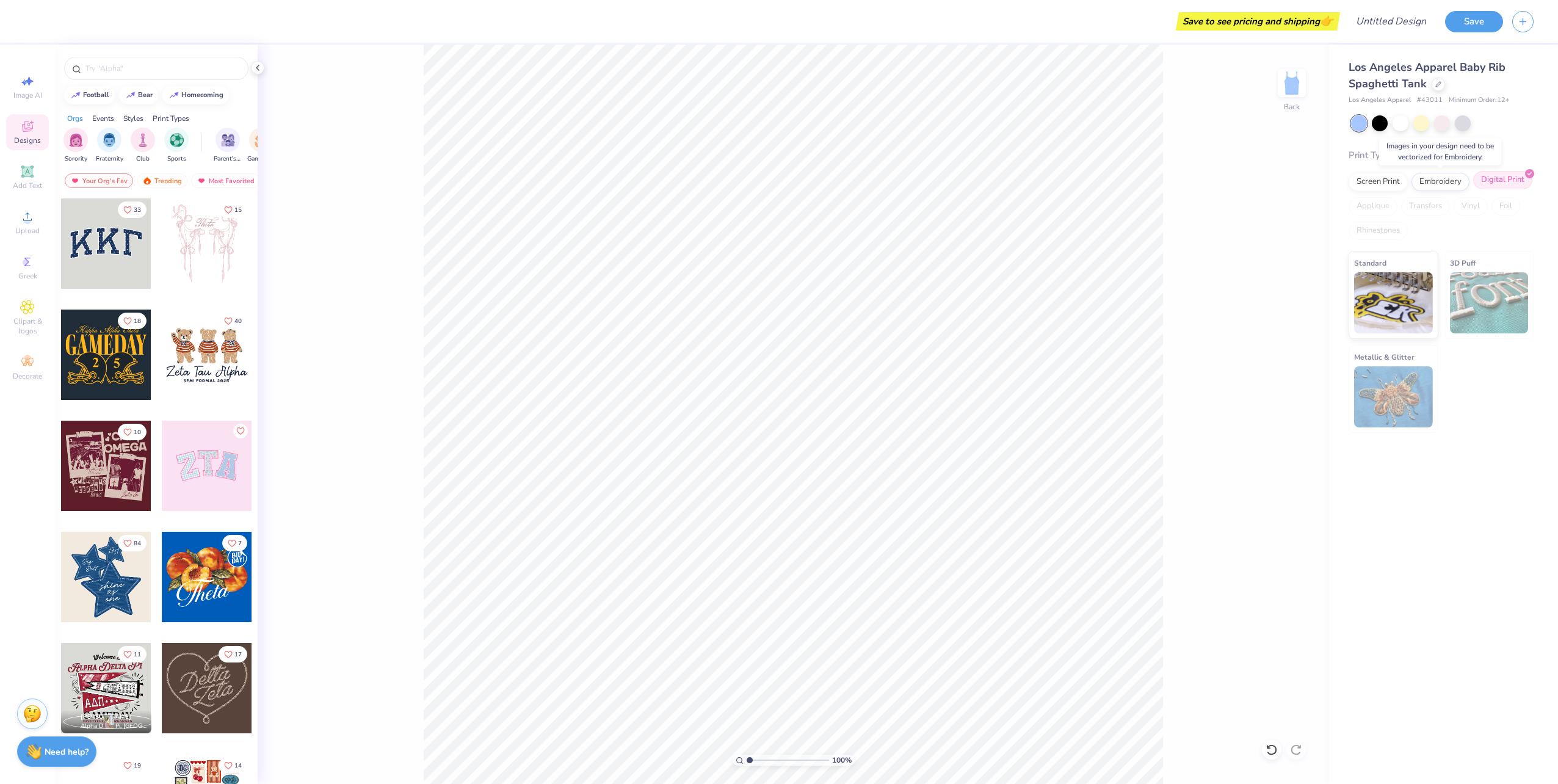
click at [1504, 180] on div "Digital Print" at bounding box center [1503, 180] width 59 height 19
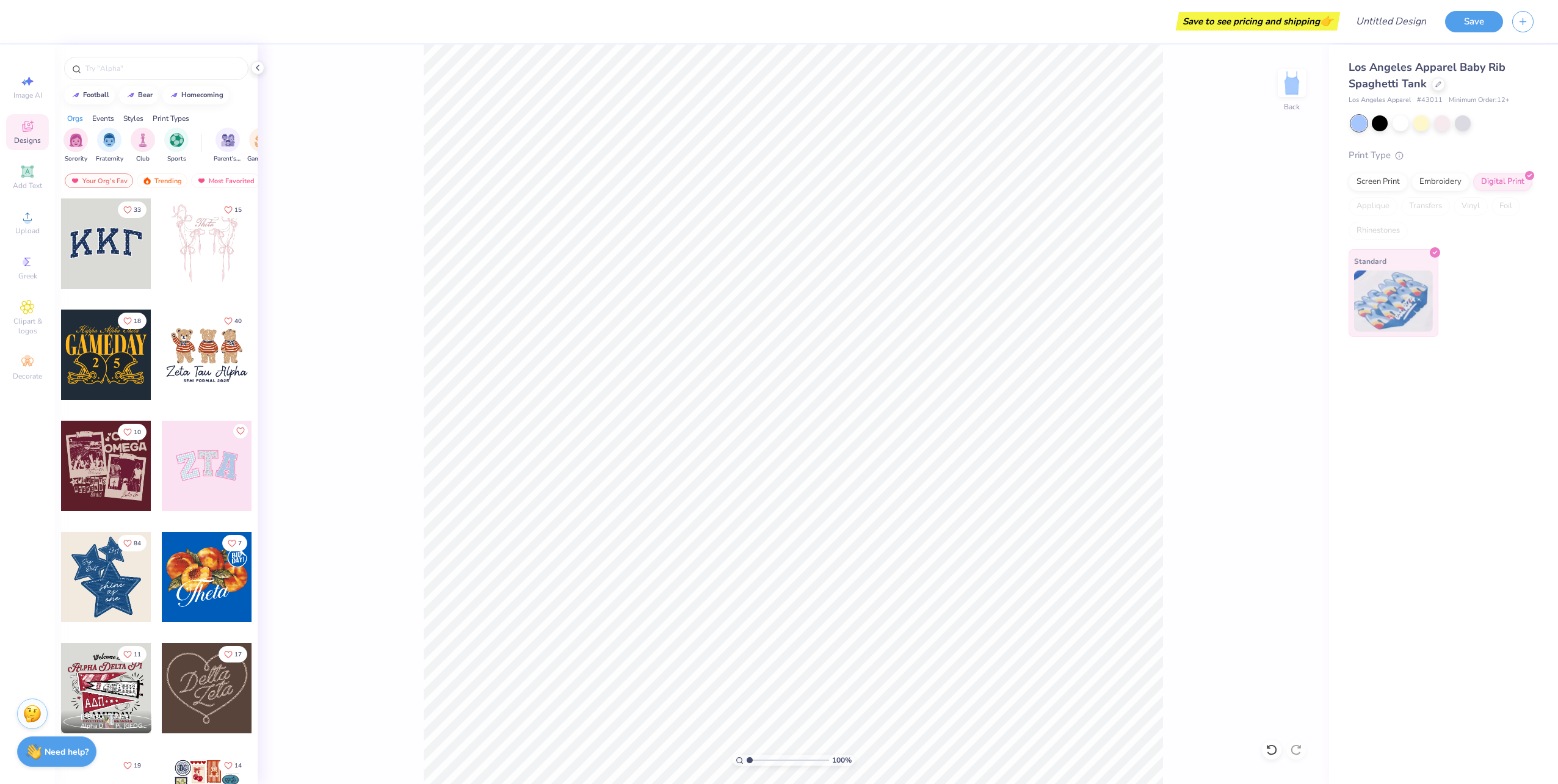
click at [1369, 289] on img at bounding box center [1393, 301] width 79 height 61
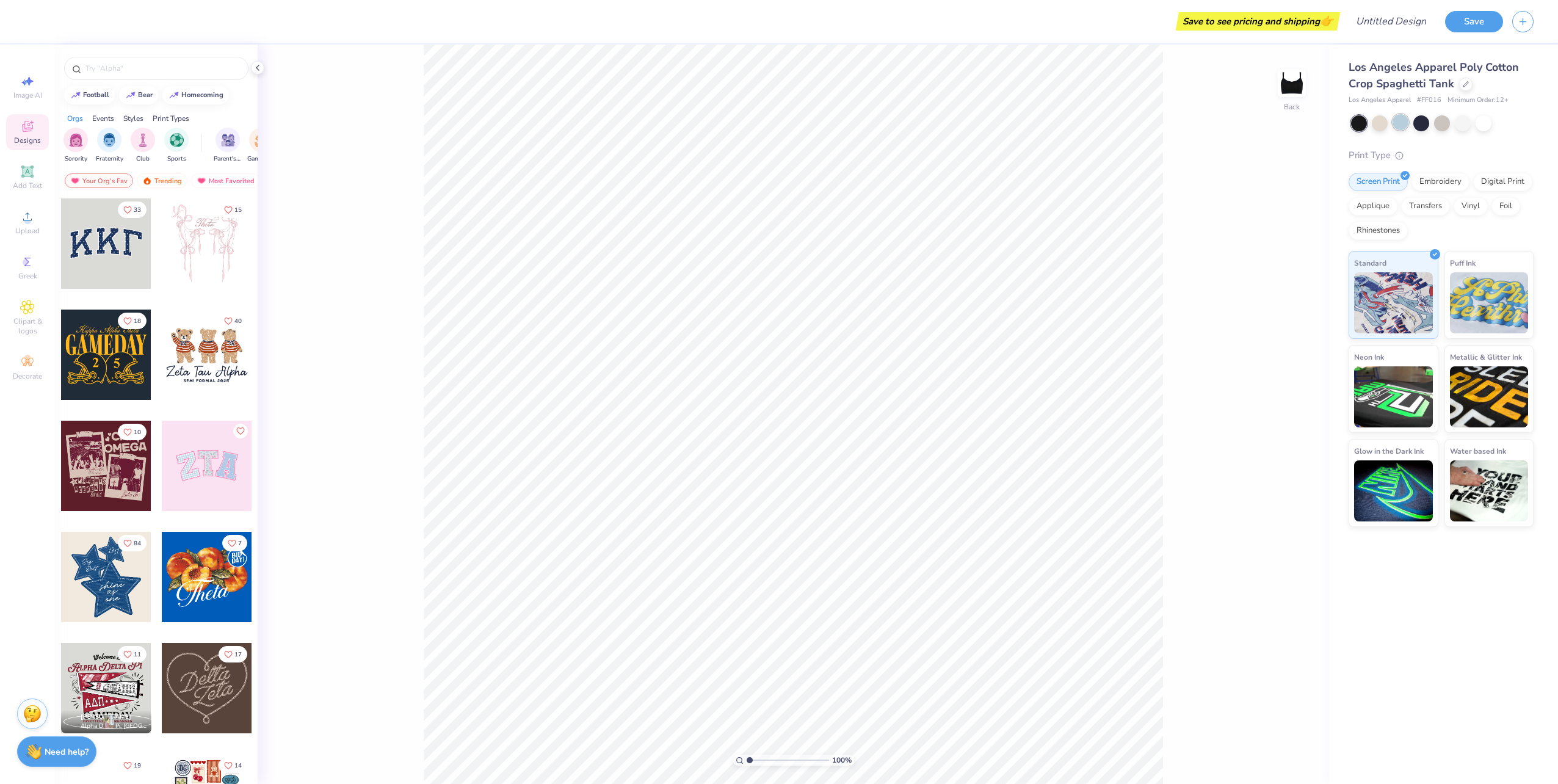
click at [1401, 122] on div at bounding box center [1401, 122] width 16 height 16
click at [1483, 113] on div "Los Angeles Apparel Poly Cotton Crop Spaghetti Tank Los Angeles Apparel # FF016…" at bounding box center [1441, 292] width 185 height 467
click at [1483, 114] on div at bounding box center [1483, 122] width 16 height 16
click at [1459, 124] on div at bounding box center [1463, 122] width 16 height 16
click at [1425, 117] on div at bounding box center [1422, 122] width 16 height 16
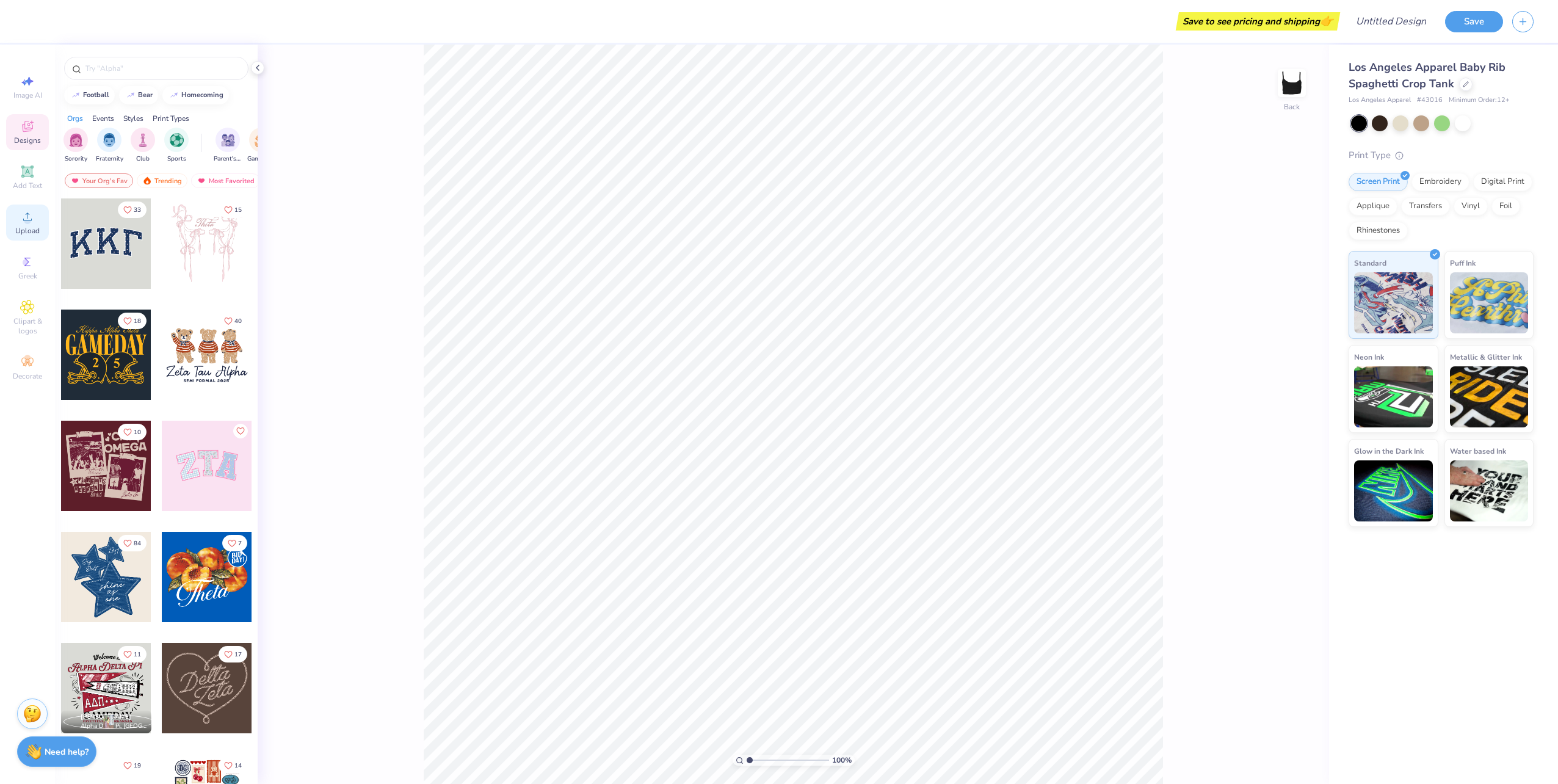
click at [30, 223] on icon at bounding box center [27, 216] width 15 height 15
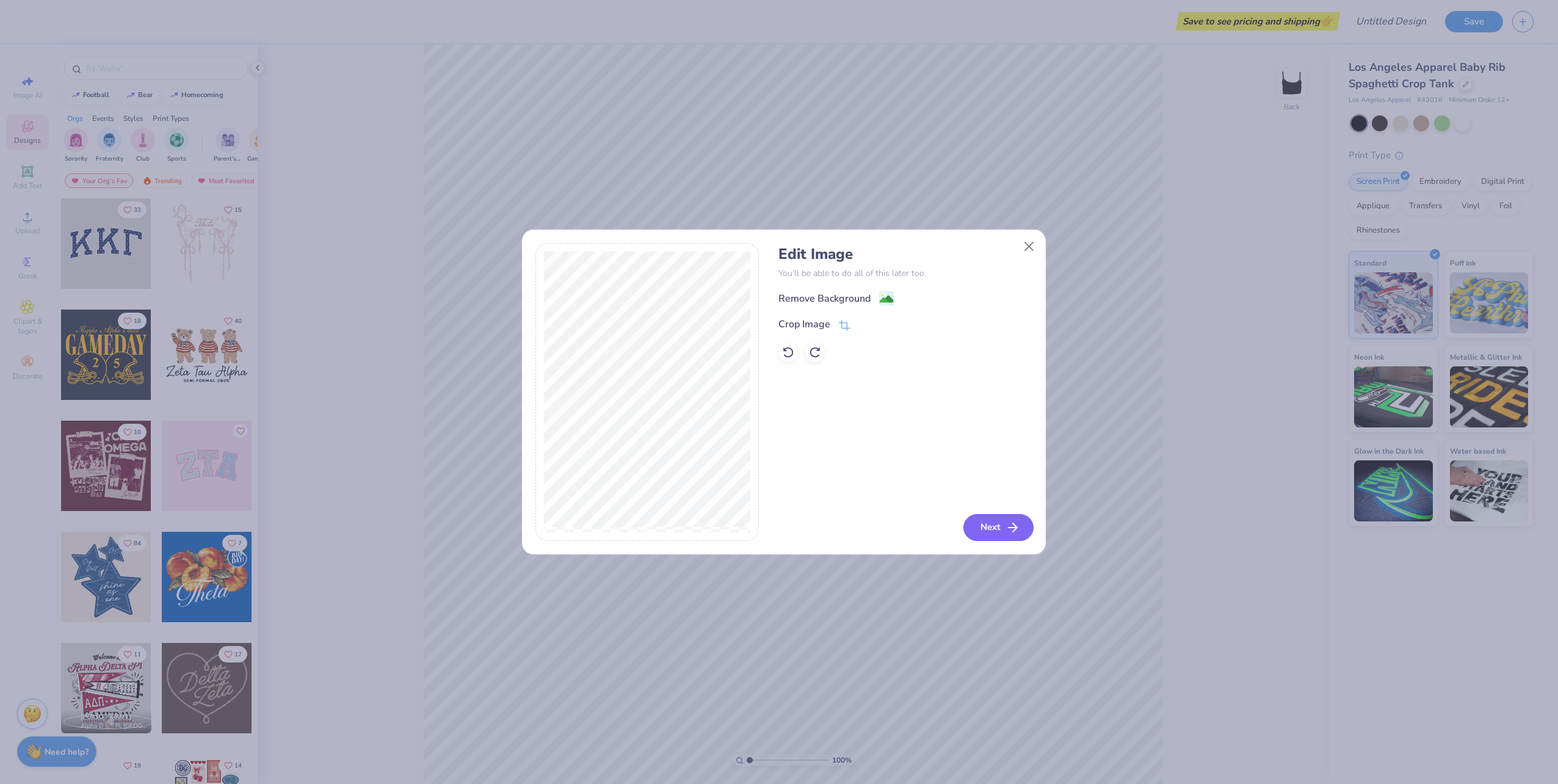
click at [992, 533] on button "Next" at bounding box center [998, 527] width 71 height 26
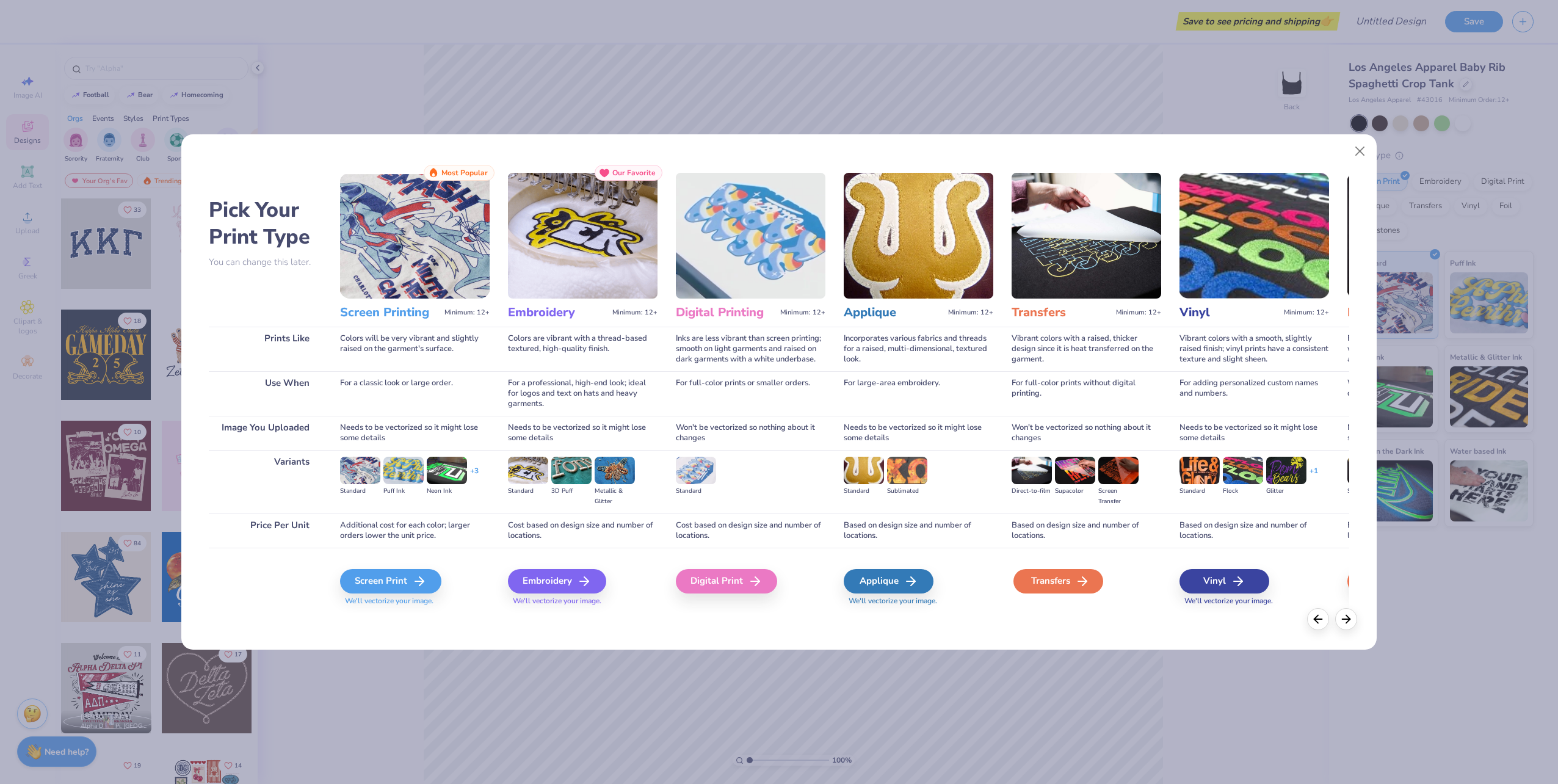
click at [1079, 579] on icon at bounding box center [1082, 581] width 15 height 15
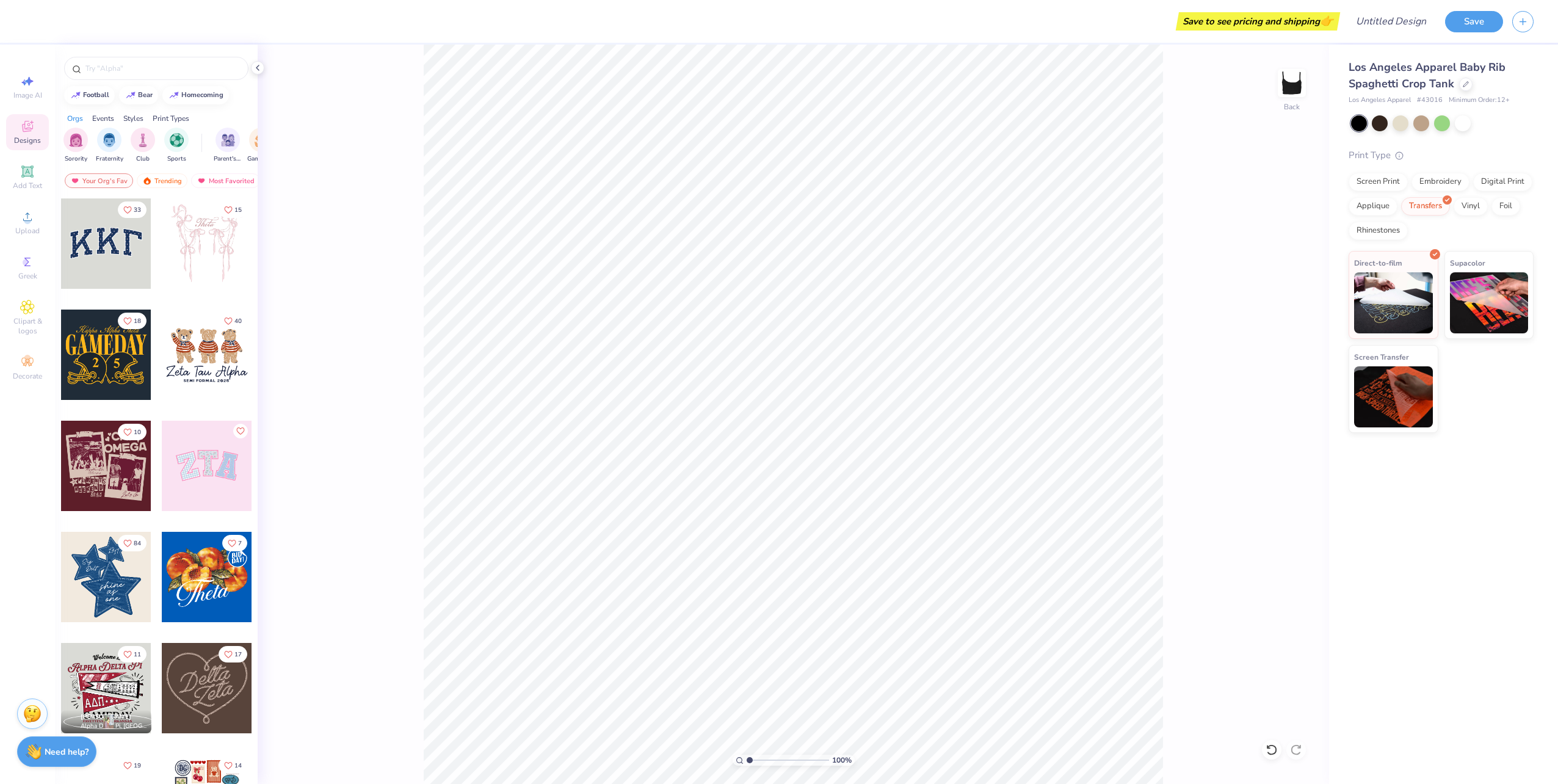
click at [101, 253] on div at bounding box center [106, 243] width 90 height 90
click at [952, 625] on li "Delete" at bounding box center [964, 626] width 96 height 24
click at [122, 344] on div at bounding box center [106, 354] width 90 height 90
click at [872, 624] on li "Delete" at bounding box center [871, 626] width 96 height 24
click at [852, 600] on li "Delete" at bounding box center [865, 608] width 96 height 24
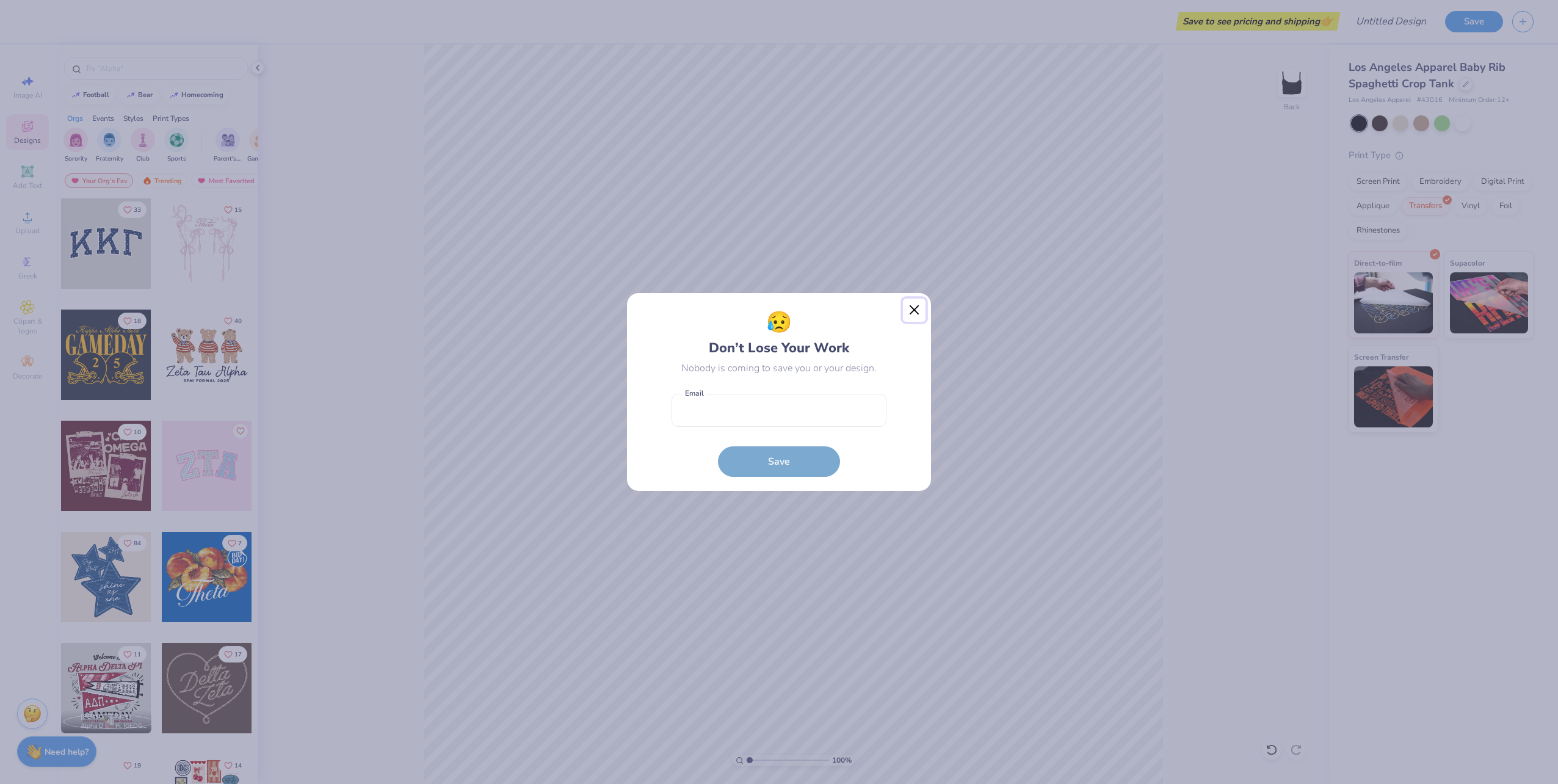
click at [921, 305] on button "Close" at bounding box center [915, 310] width 24 height 24
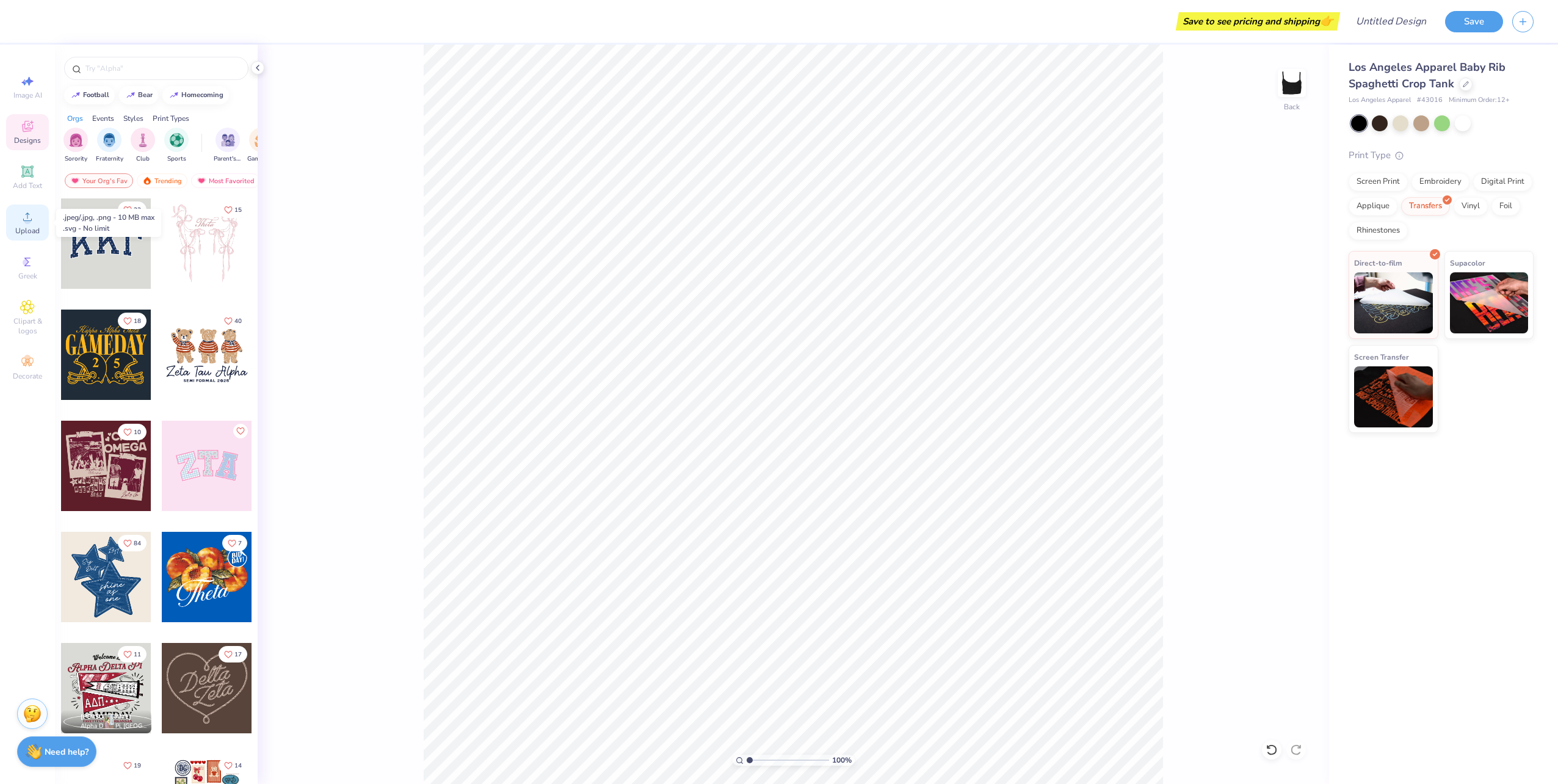
click at [41, 213] on div "Upload" at bounding box center [27, 222] width 43 height 36
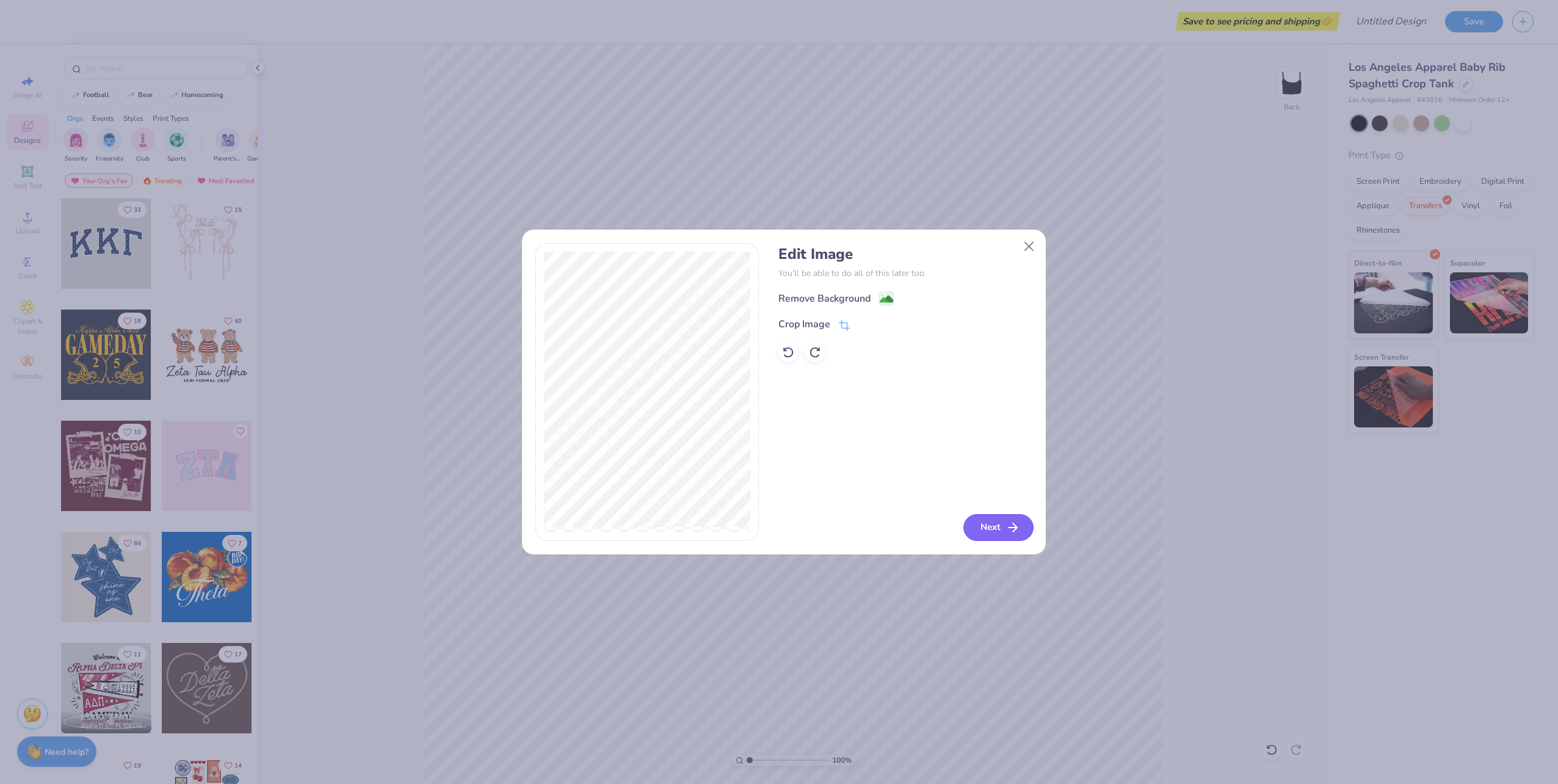
click at [983, 527] on button "Next" at bounding box center [998, 527] width 71 height 26
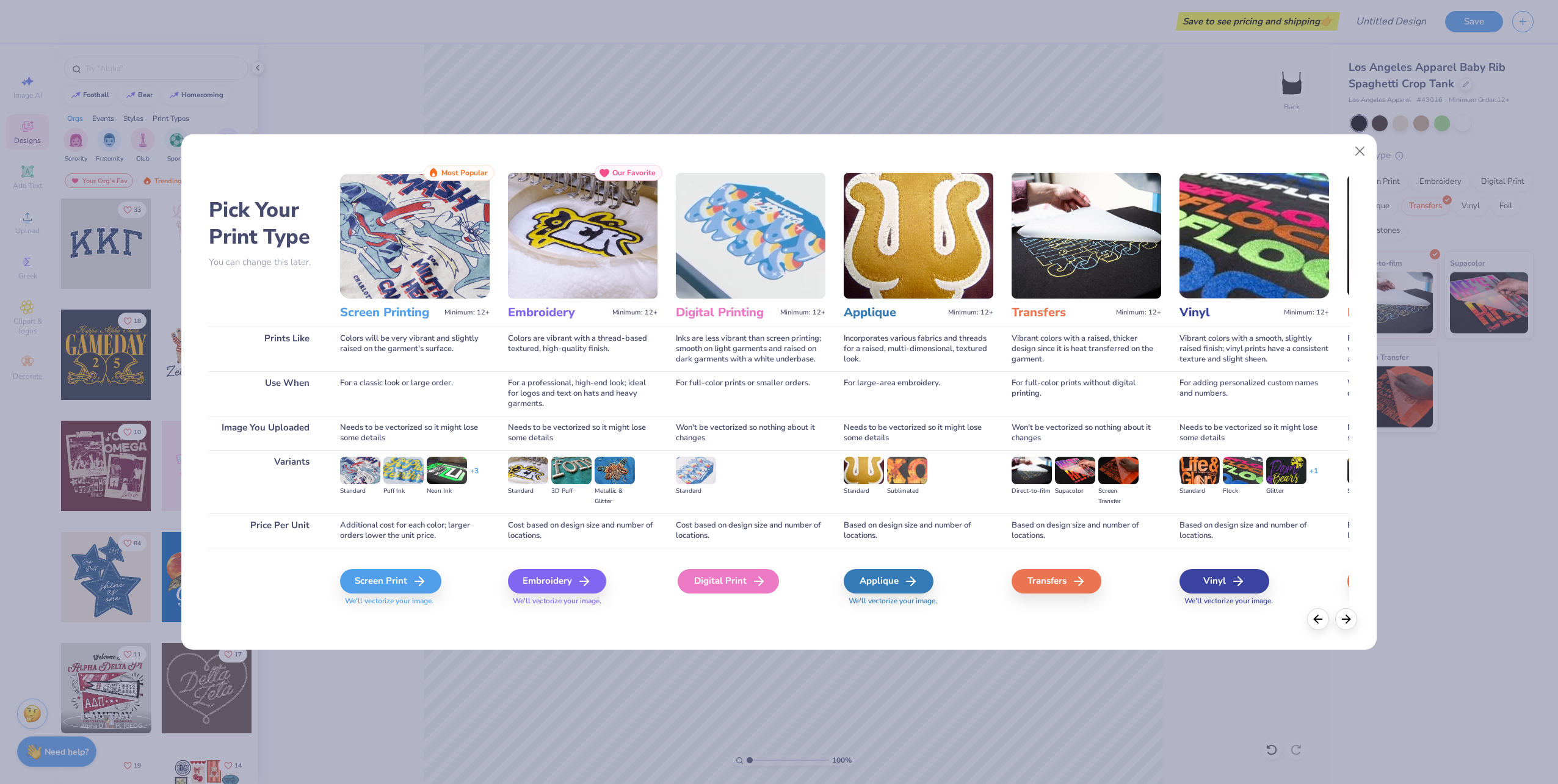
click at [739, 572] on div "Digital Print" at bounding box center [727, 581] width 101 height 25
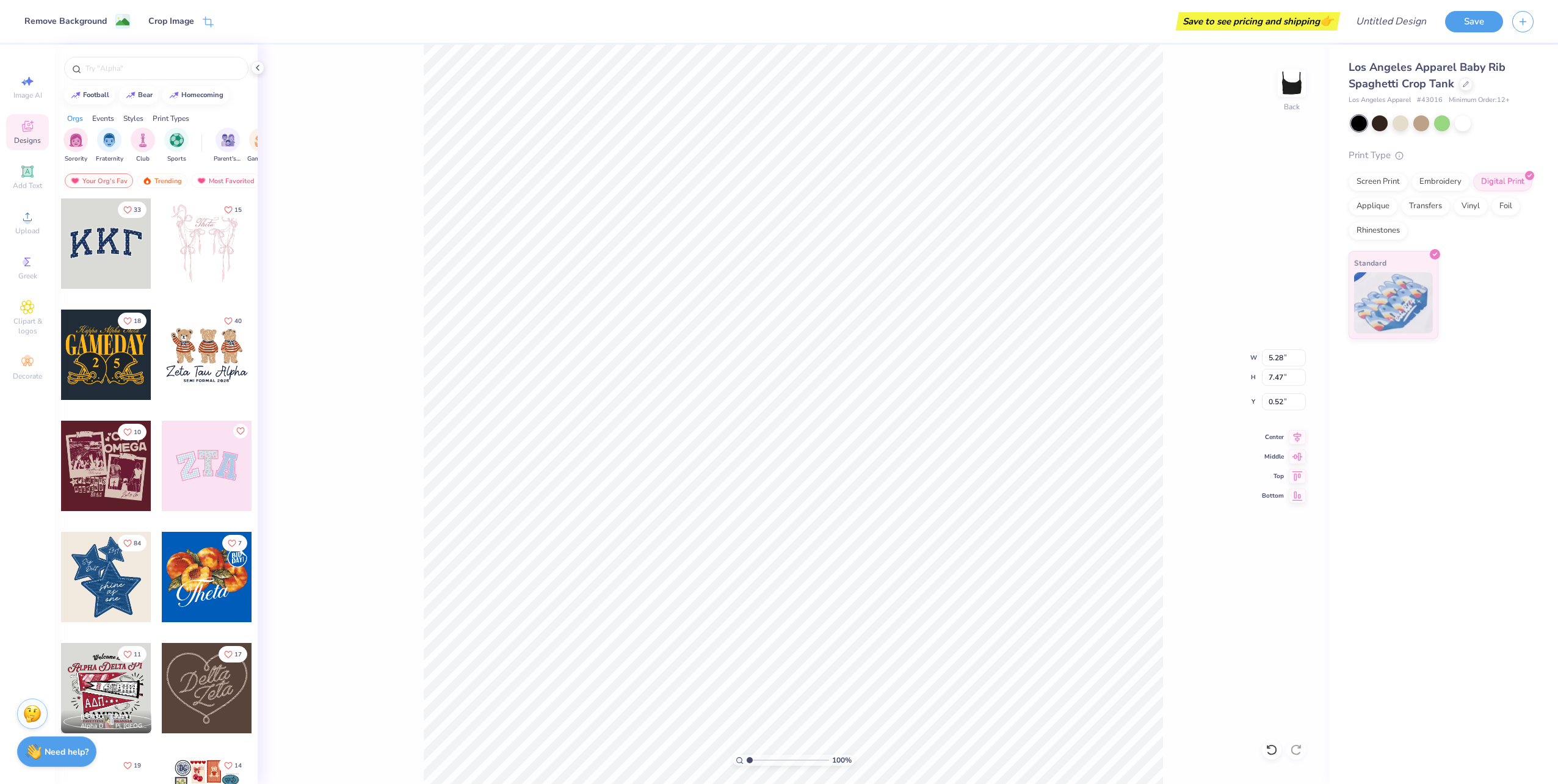
type input "5.00"
type input "7.07"
type input "0.80"
type input "0.71"
